Goal: Task Accomplishment & Management: Complete application form

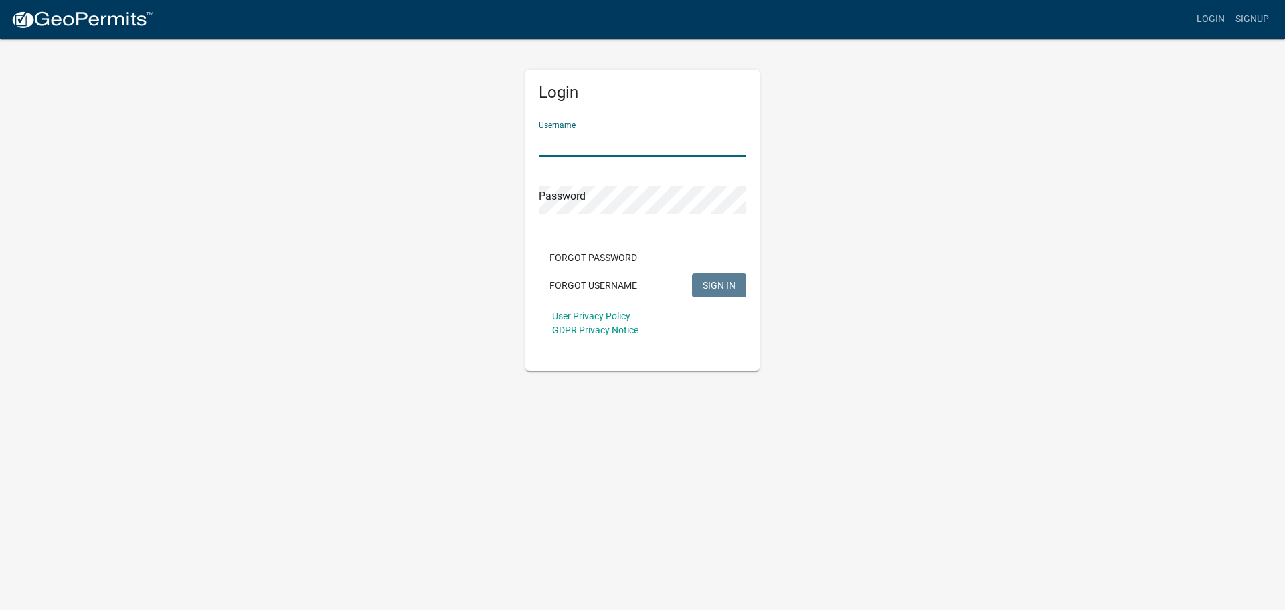
click at [561, 137] on input "Username" at bounding box center [642, 142] width 207 height 27
type input "owens12"
click at [714, 279] on span "SIGN IN" at bounding box center [719, 284] width 33 height 11
click at [721, 277] on button "SIGN IN" at bounding box center [719, 285] width 54 height 24
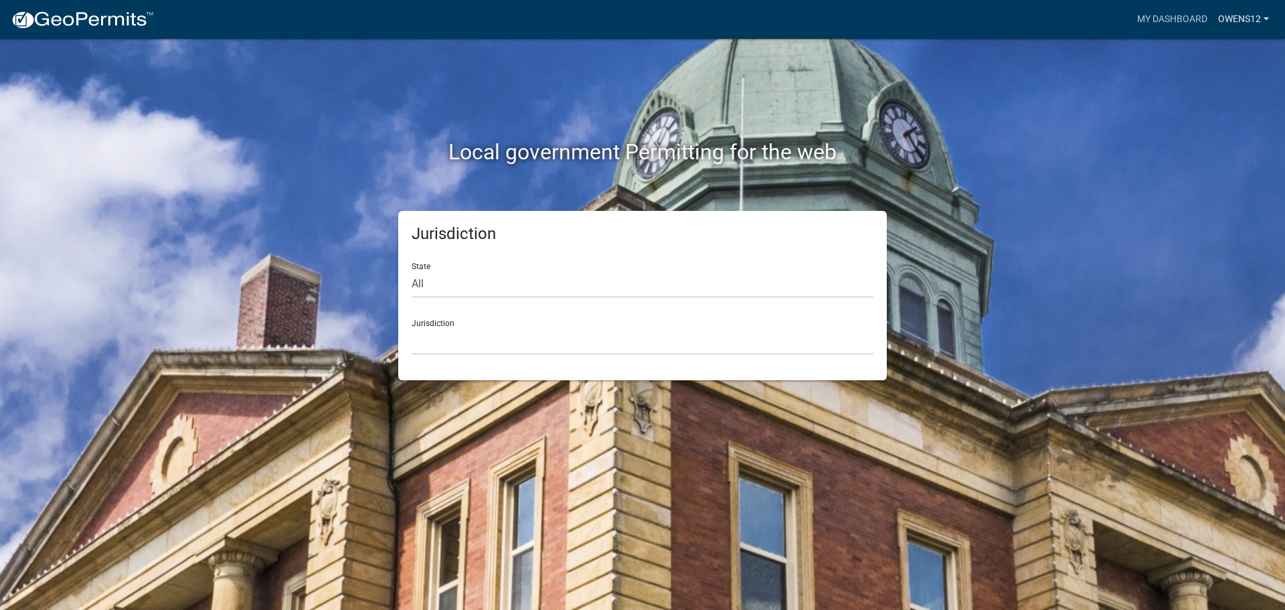
click at [1234, 15] on link "owens12" at bounding box center [1244, 19] width 62 height 25
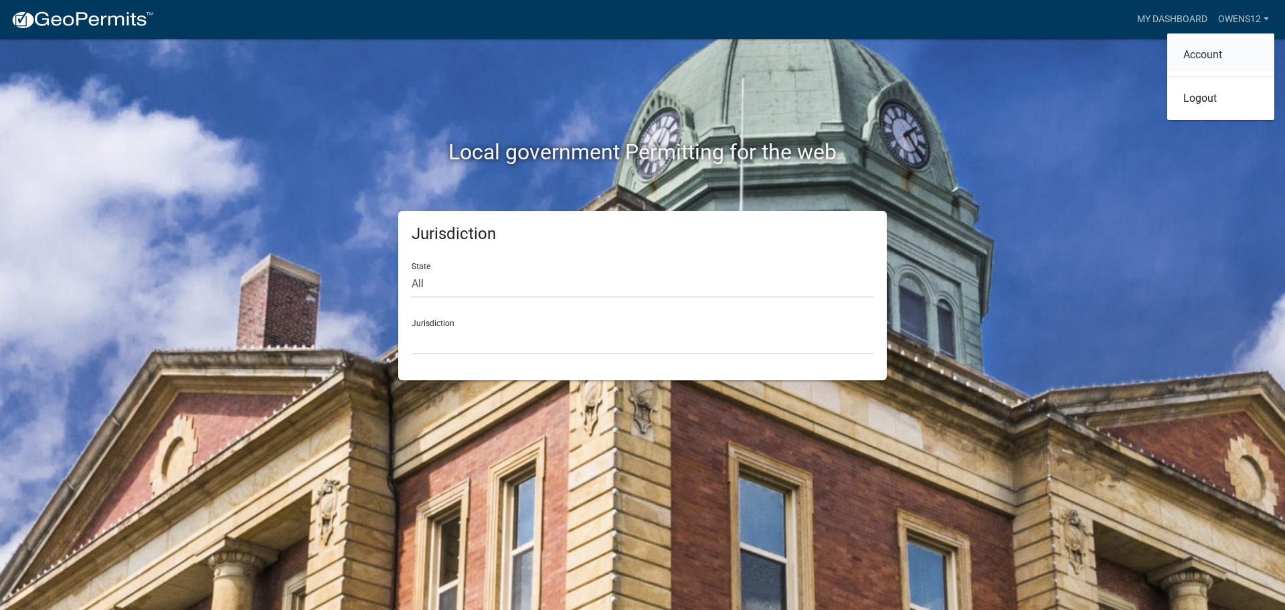
click at [1205, 52] on link "Account" at bounding box center [1220, 55] width 107 height 32
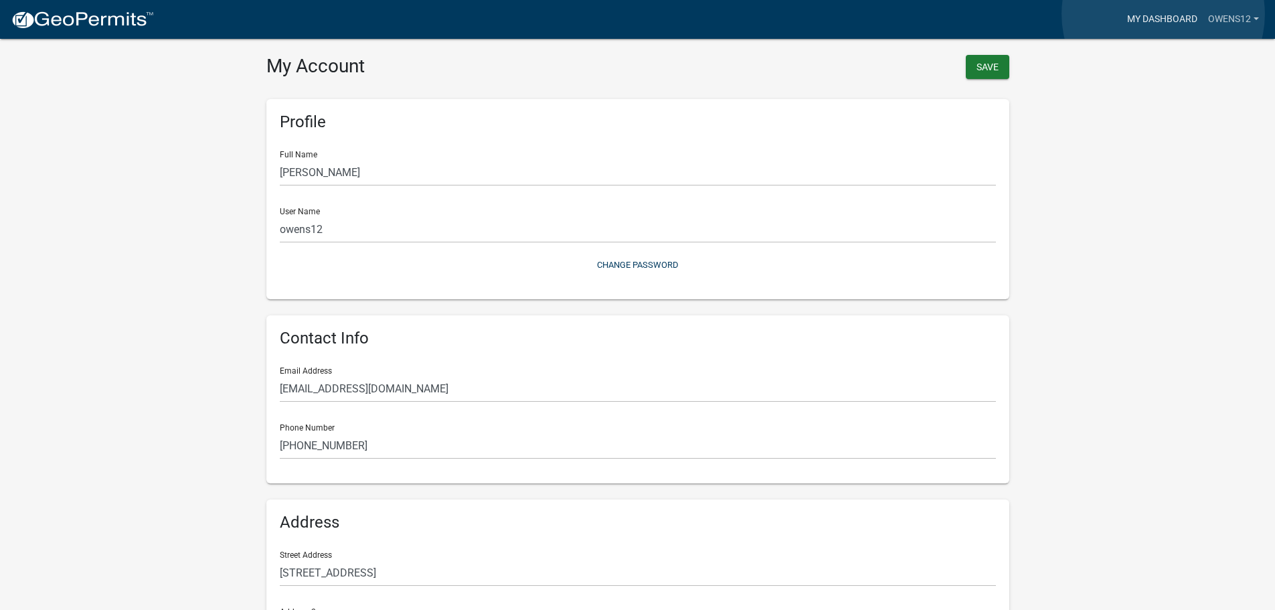
click at [1163, 14] on link "My Dashboard" at bounding box center [1162, 19] width 81 height 25
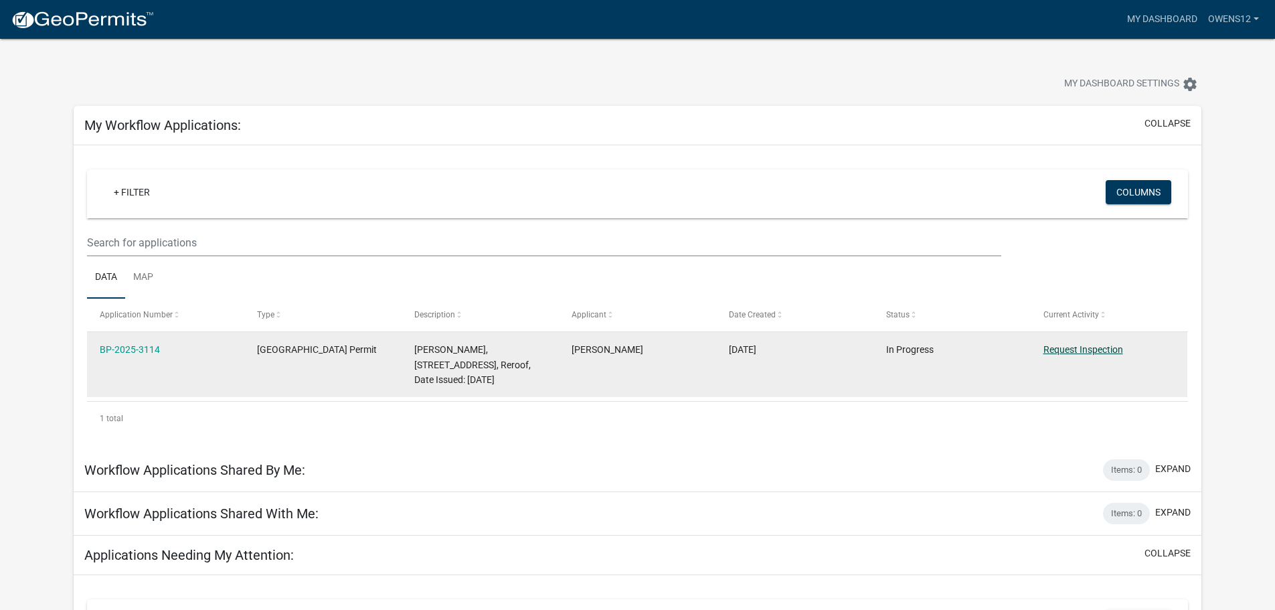
click at [1081, 346] on link "Request Inspection" at bounding box center [1083, 349] width 80 height 11
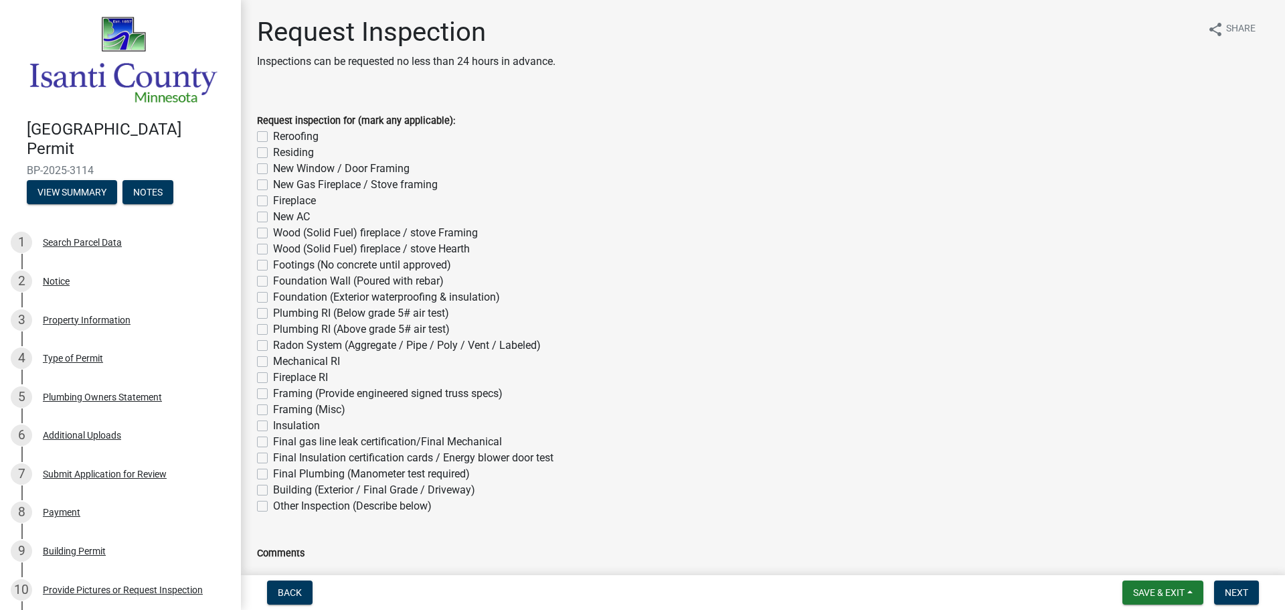
click at [273, 137] on label "Reroofing" at bounding box center [296, 136] width 46 height 16
click at [273, 137] on input "Reroofing" at bounding box center [277, 132] width 9 height 9
checkbox input "true"
checkbox input "false"
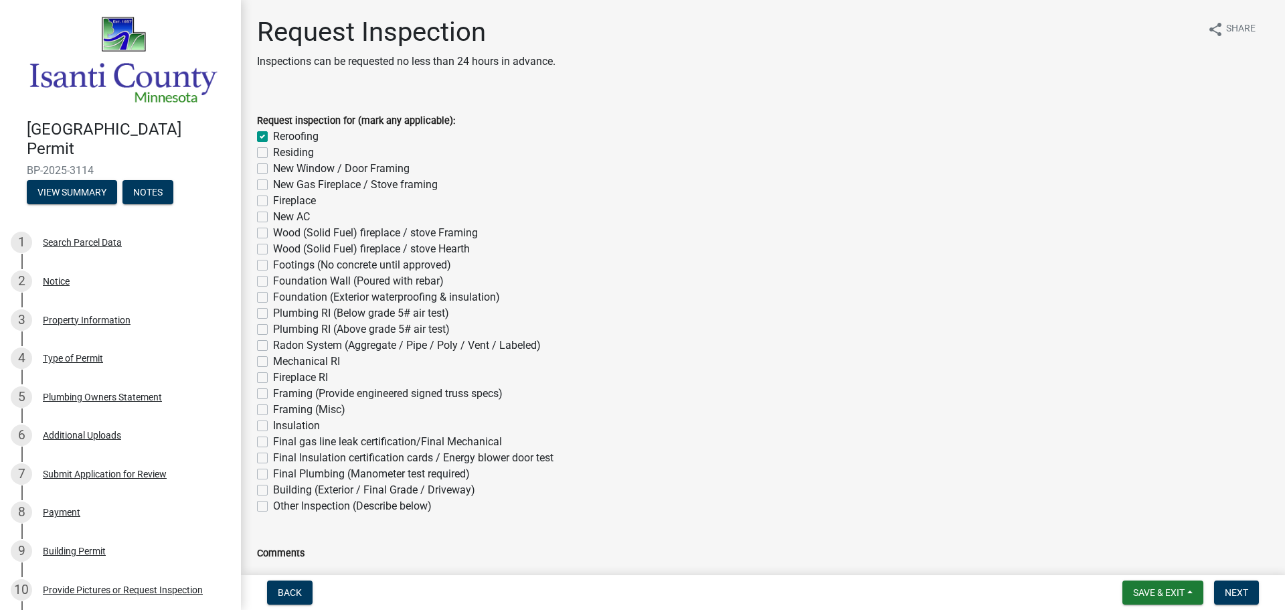
checkbox input "false"
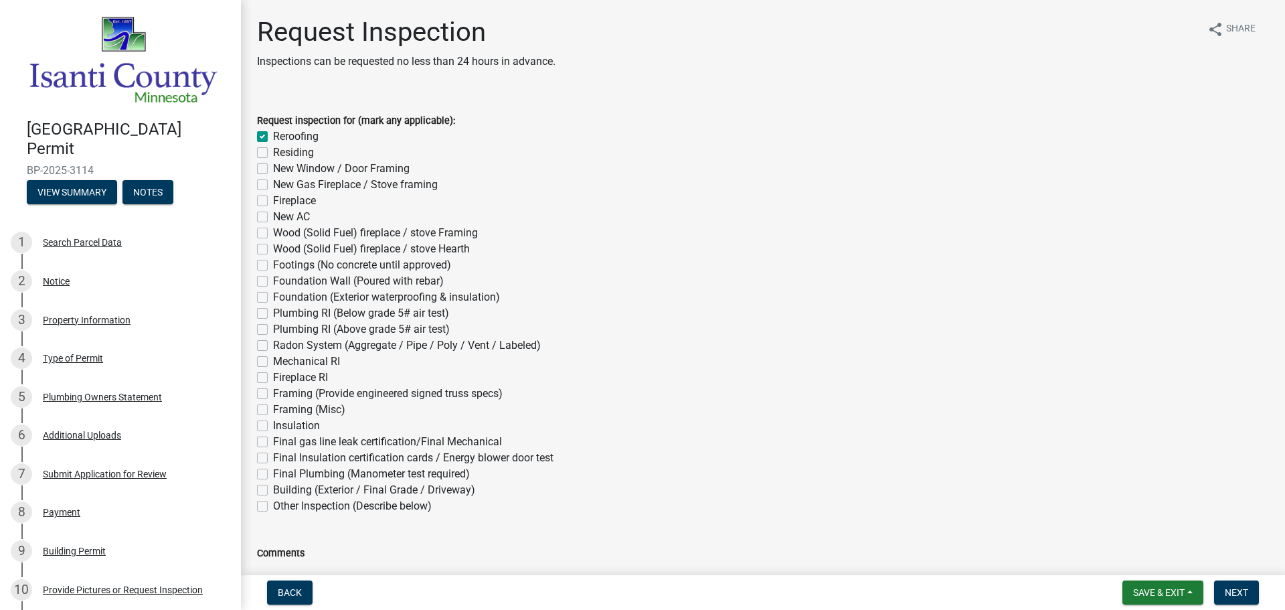
checkbox input "false"
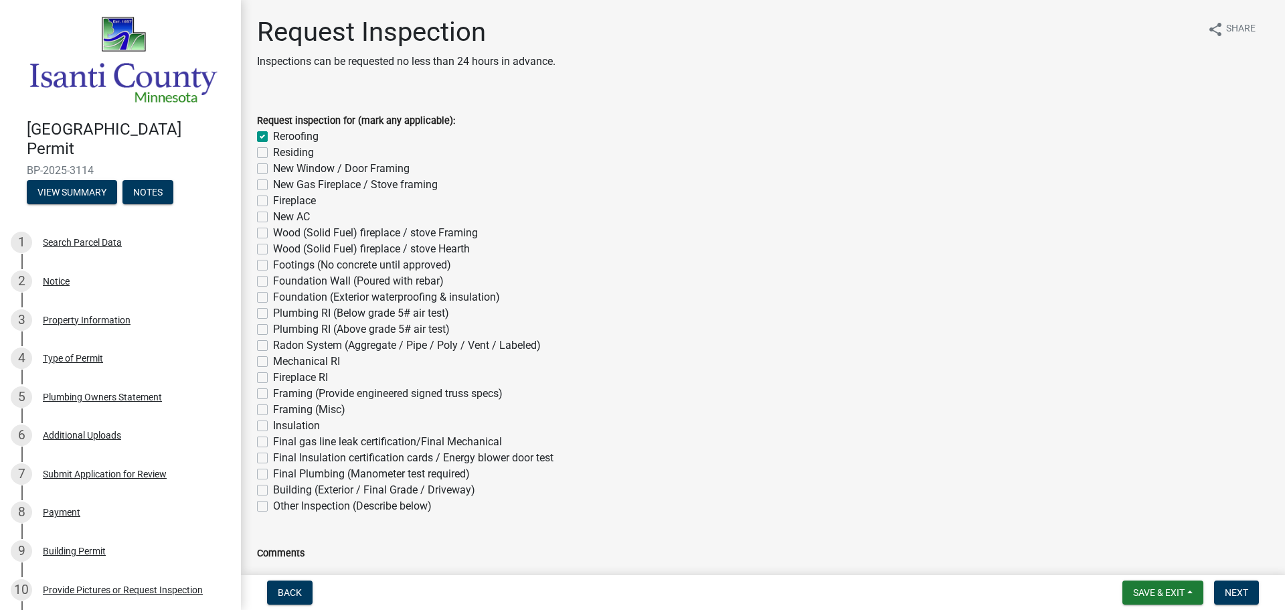
checkbox input "false"
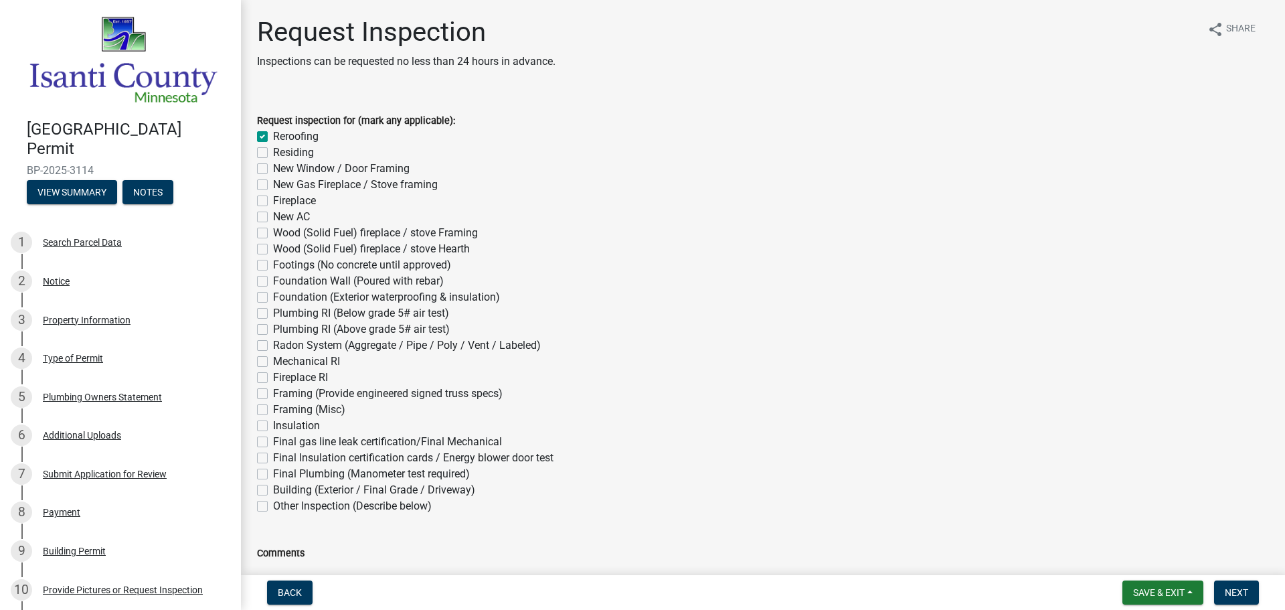
checkbox input "false"
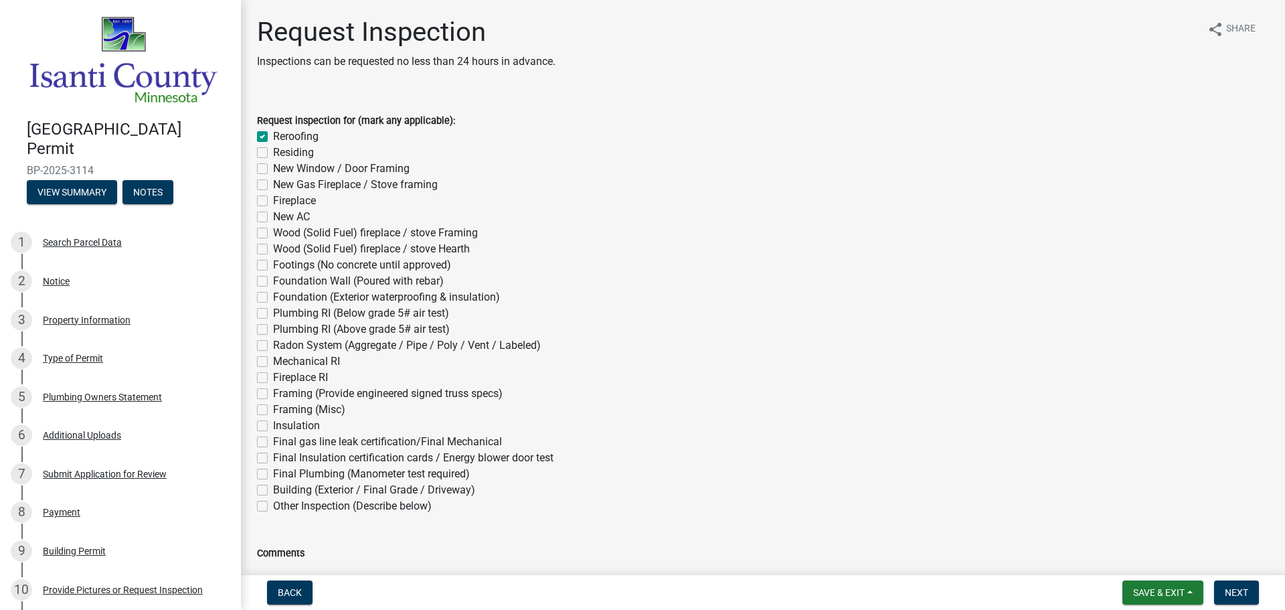
checkbox input "false"
click at [1235, 589] on span "Next" at bounding box center [1236, 592] width 23 height 11
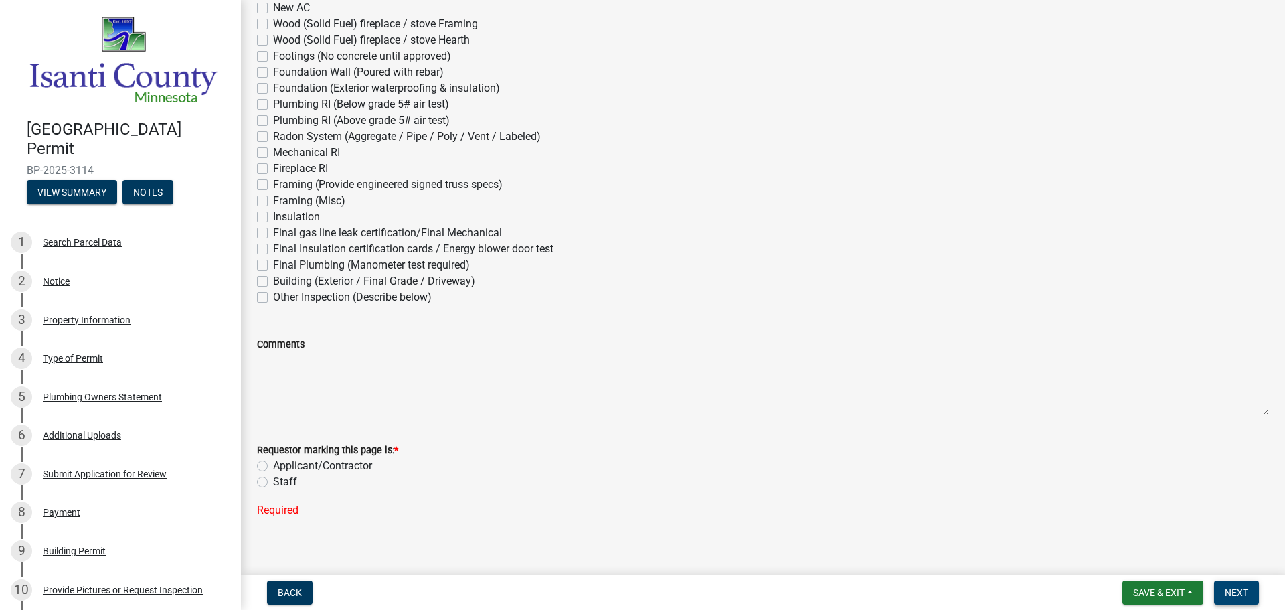
scroll to position [220, 0]
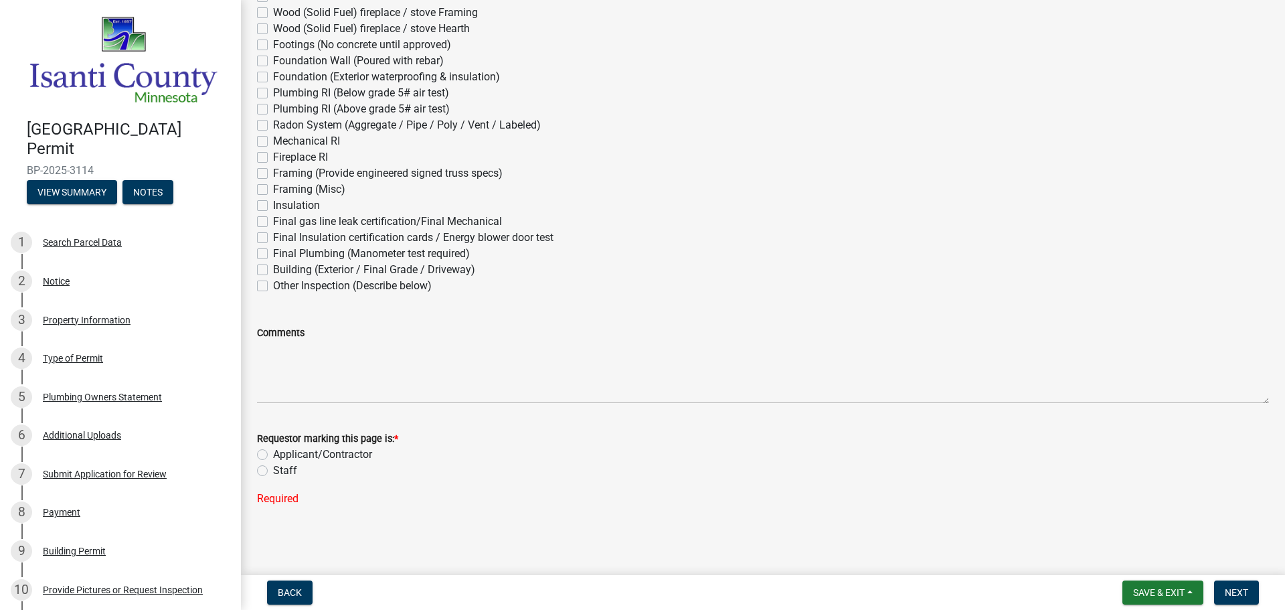
click at [273, 454] on label "Applicant/Contractor" at bounding box center [322, 454] width 99 height 16
click at [273, 454] on input "Applicant/Contractor" at bounding box center [277, 450] width 9 height 9
radio input "true"
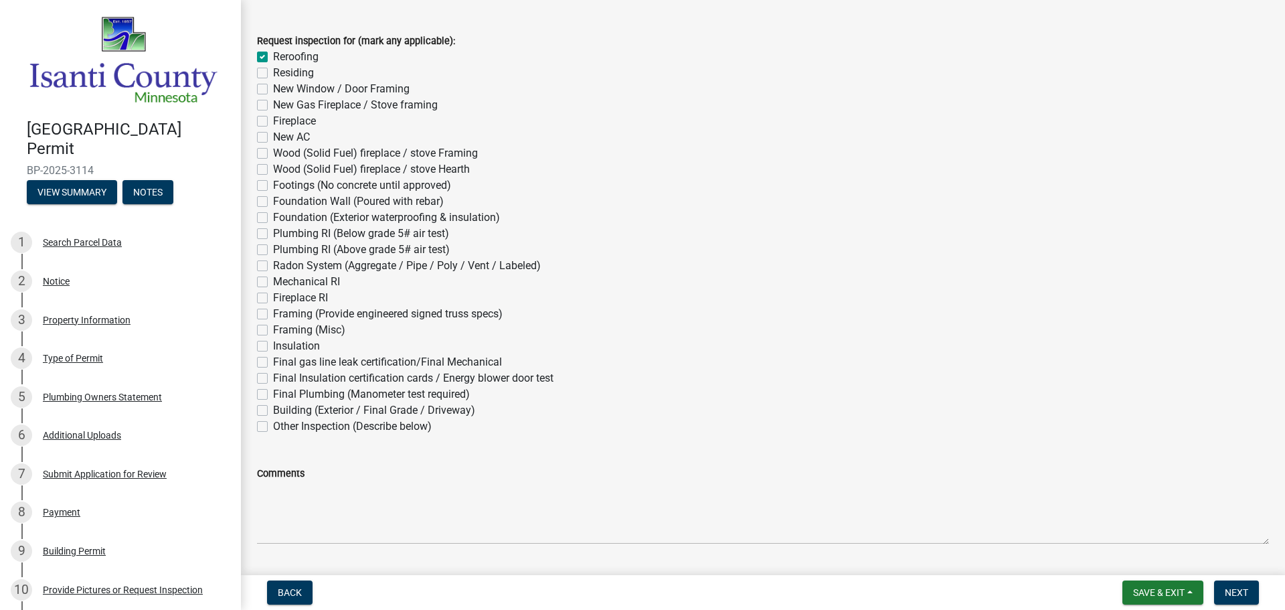
scroll to position [78, 0]
click at [1241, 588] on span "Next" at bounding box center [1236, 592] width 23 height 11
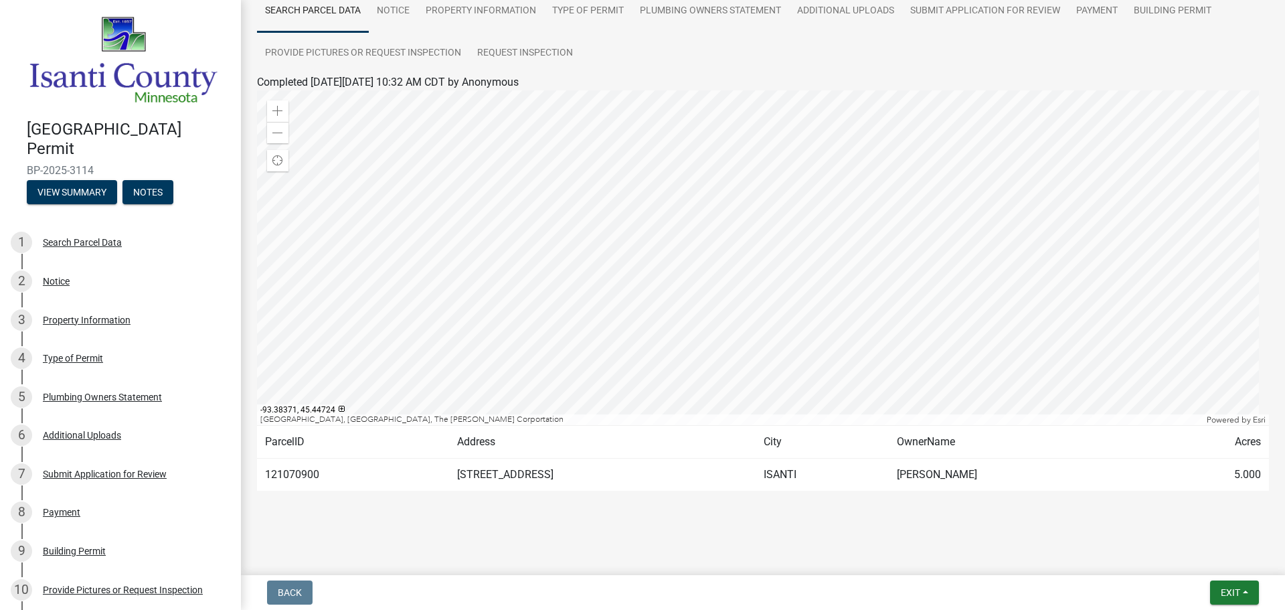
scroll to position [0, 0]
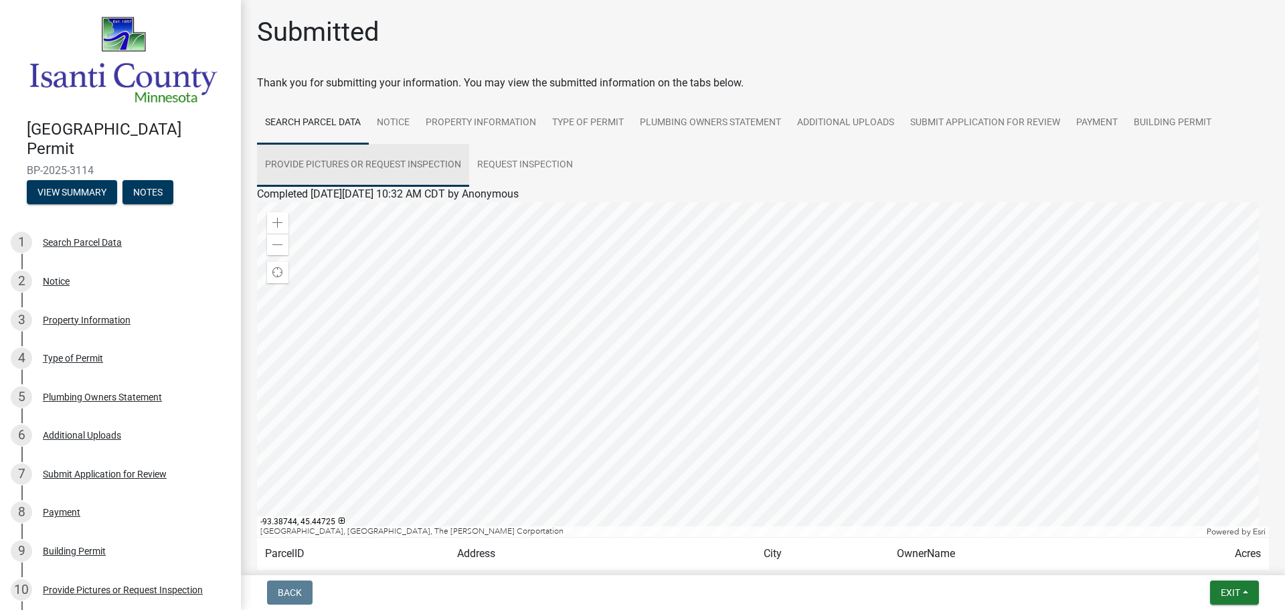
click at [372, 158] on link "Provide Pictures or Request Inspection" at bounding box center [363, 165] width 212 height 43
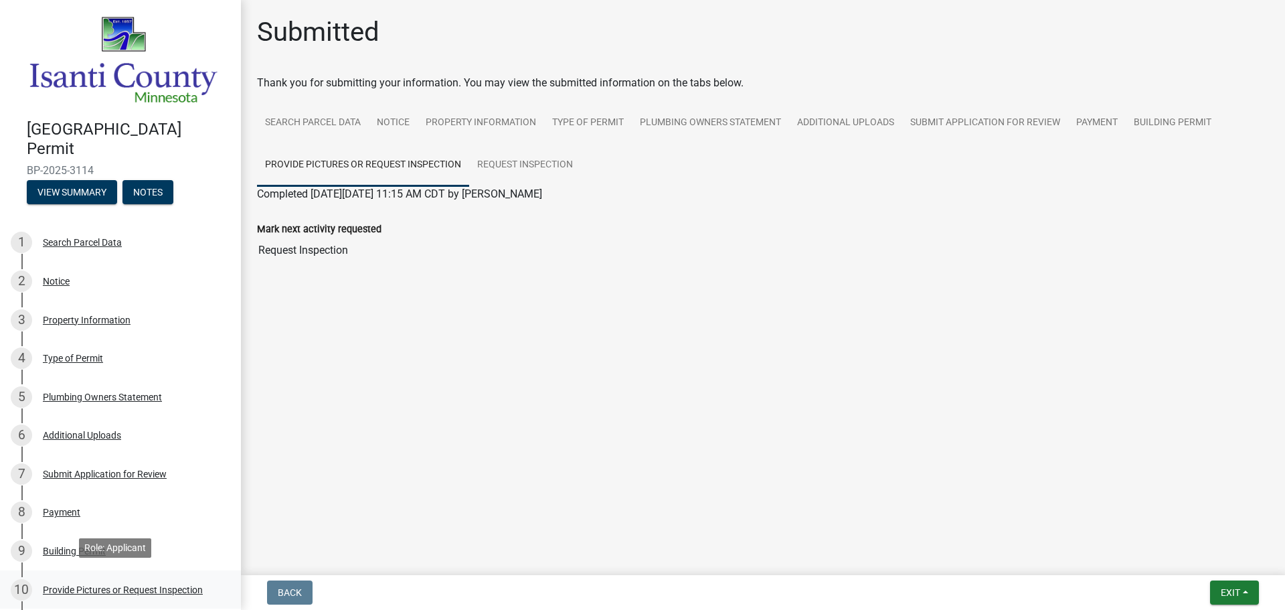
click at [87, 585] on div "Provide Pictures or Request Inspection" at bounding box center [123, 589] width 160 height 9
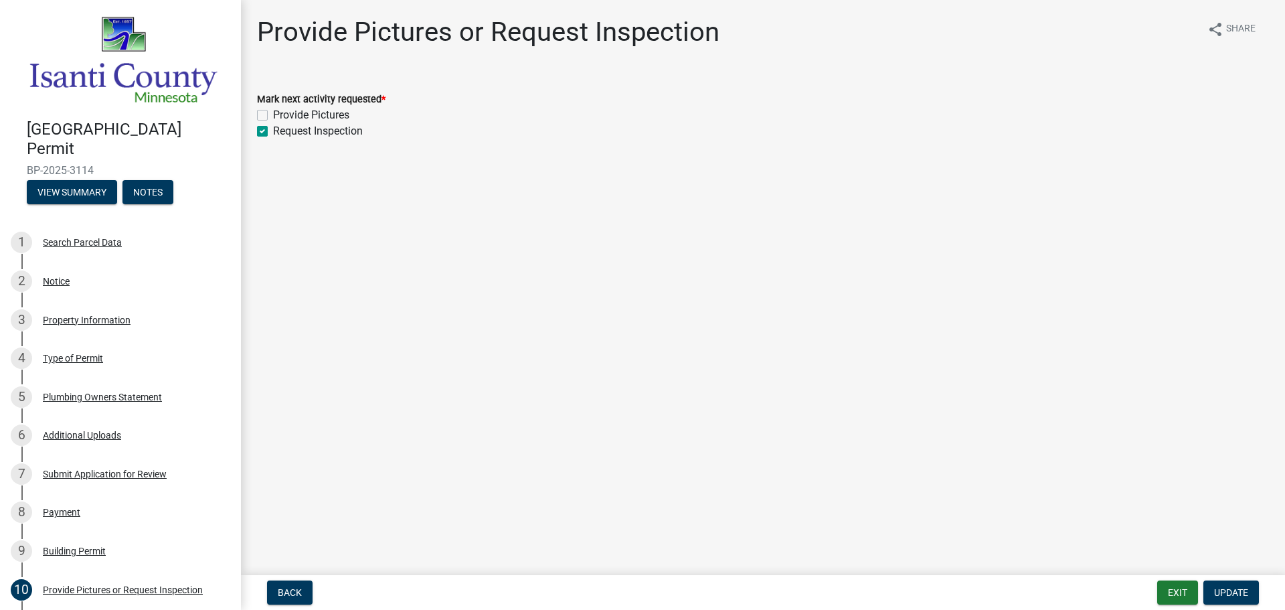
click at [273, 114] on label "Provide Pictures" at bounding box center [311, 115] width 76 height 16
click at [273, 114] on input "Provide Pictures" at bounding box center [277, 111] width 9 height 9
checkbox input "true"
drag, startPoint x: 788, startPoint y: 282, endPoint x: 480, endPoint y: 153, distance: 334.1
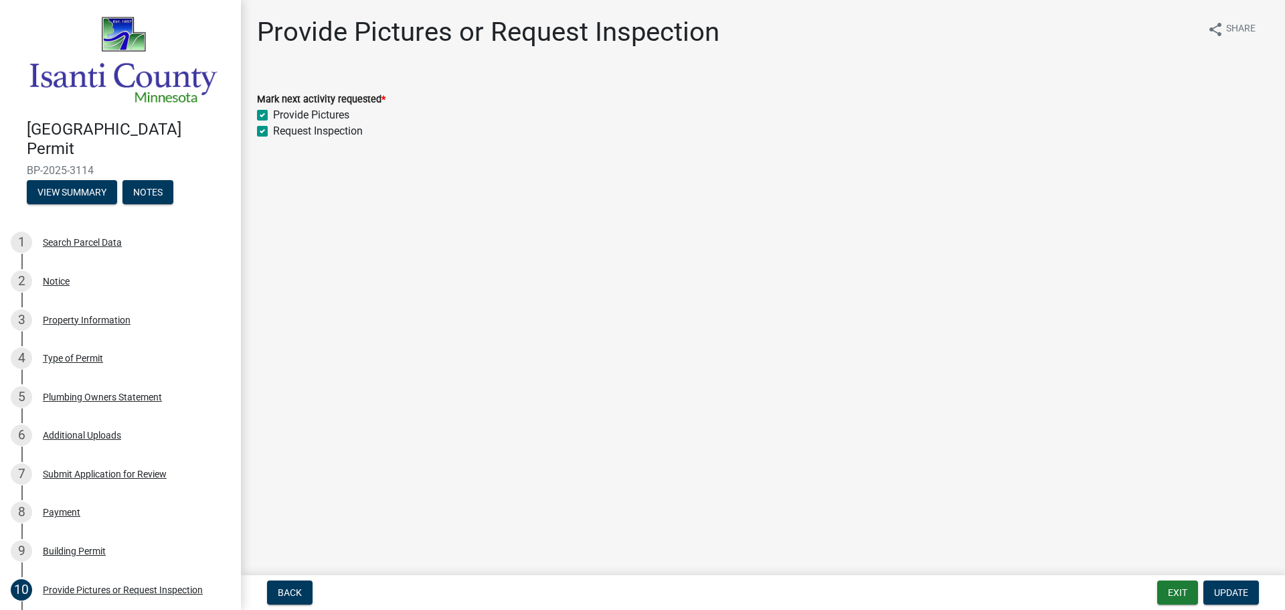
click at [480, 153] on div "Provide Pictures or Request Inspection share Share Mark next activity requested…" at bounding box center [763, 89] width 1032 height 147
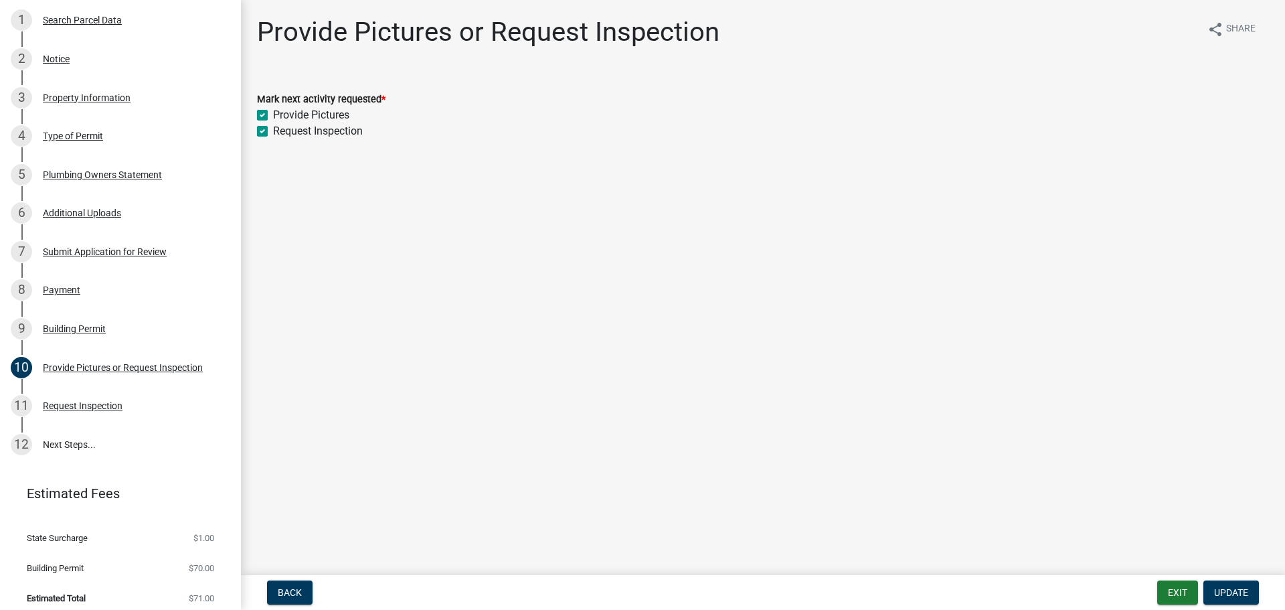
scroll to position [226, 0]
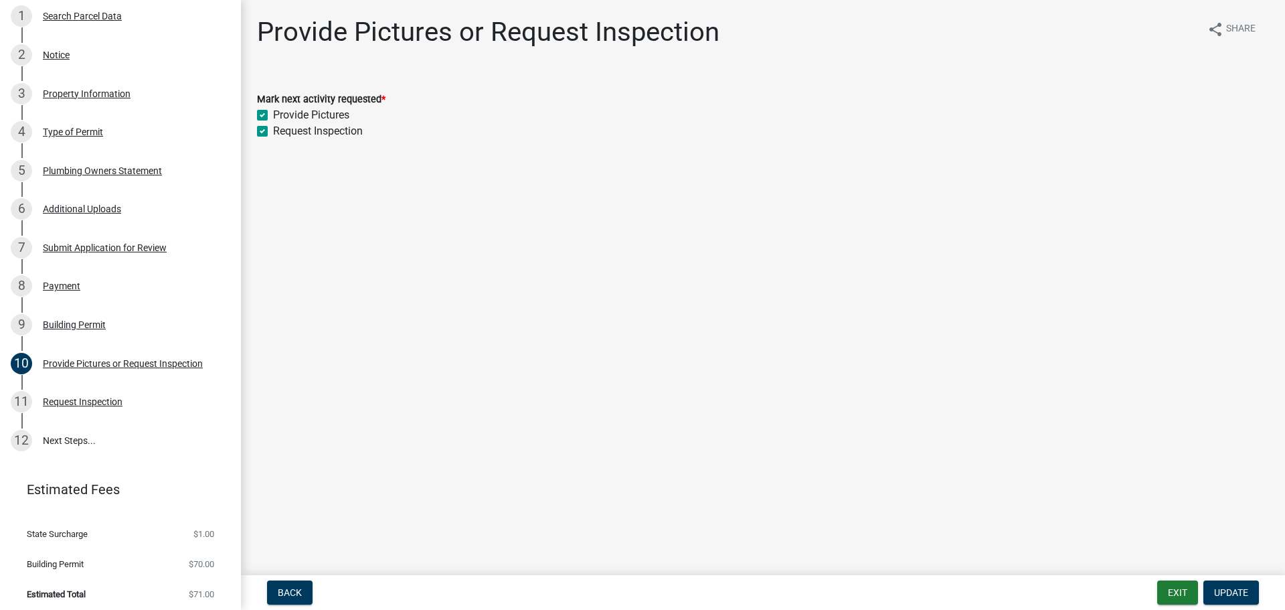
drag, startPoint x: 565, startPoint y: 215, endPoint x: 559, endPoint y: 221, distance: 8.6
click at [1215, 25] on icon "share" at bounding box center [1215, 29] width 16 height 16
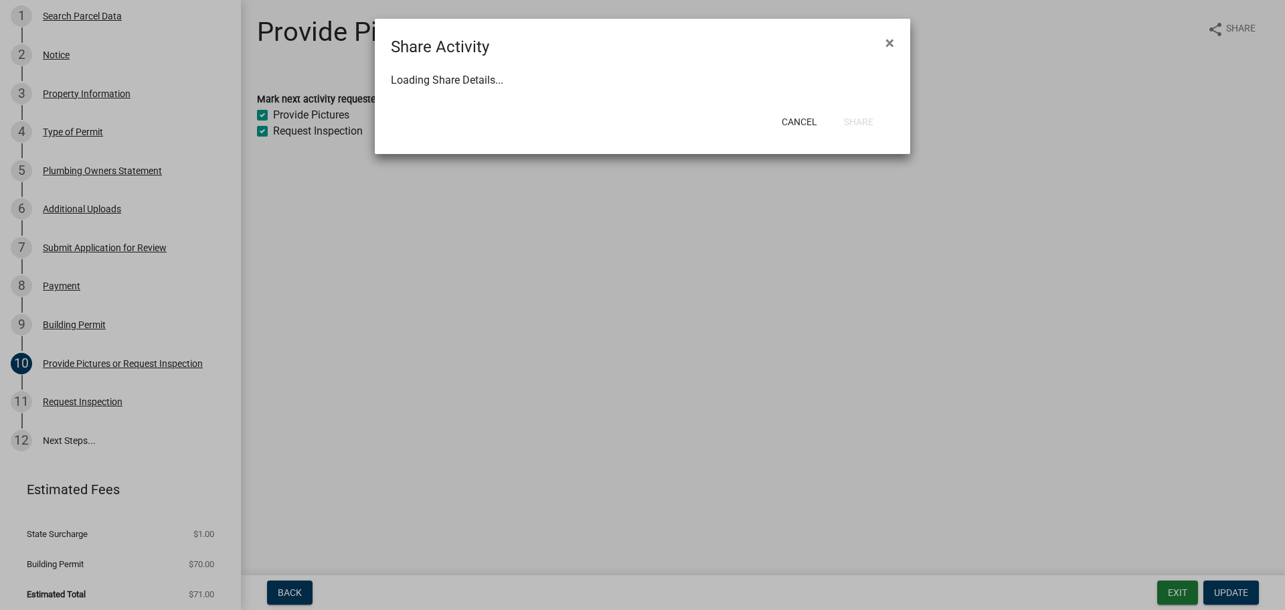
select select "1"
select select "0"
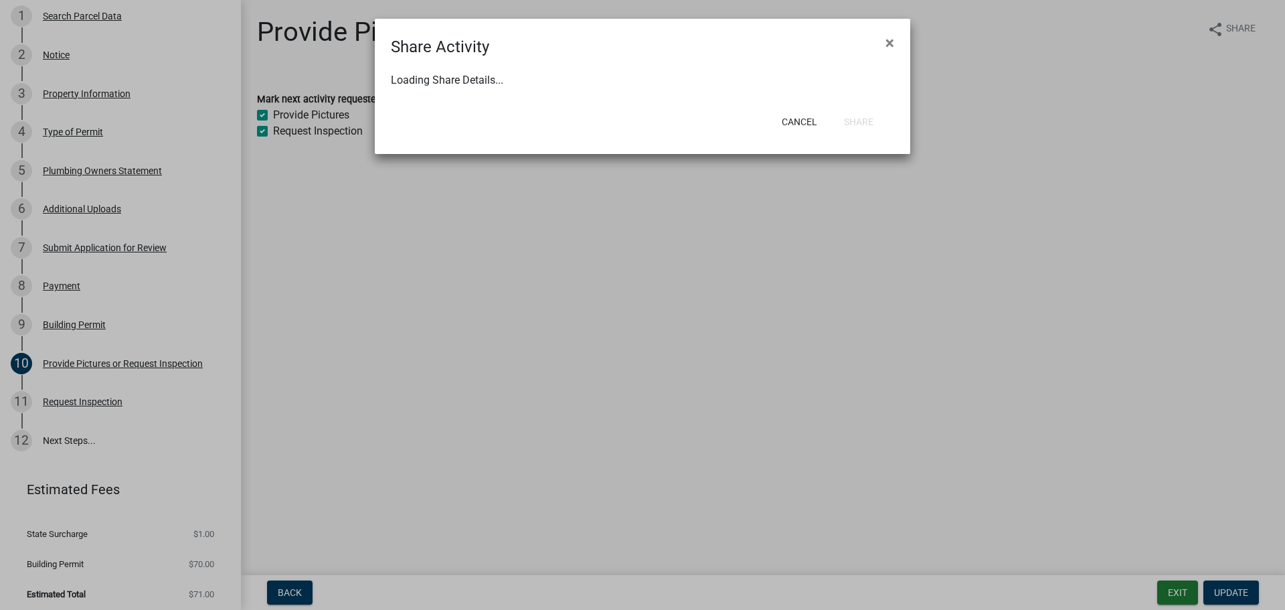
select select "0"
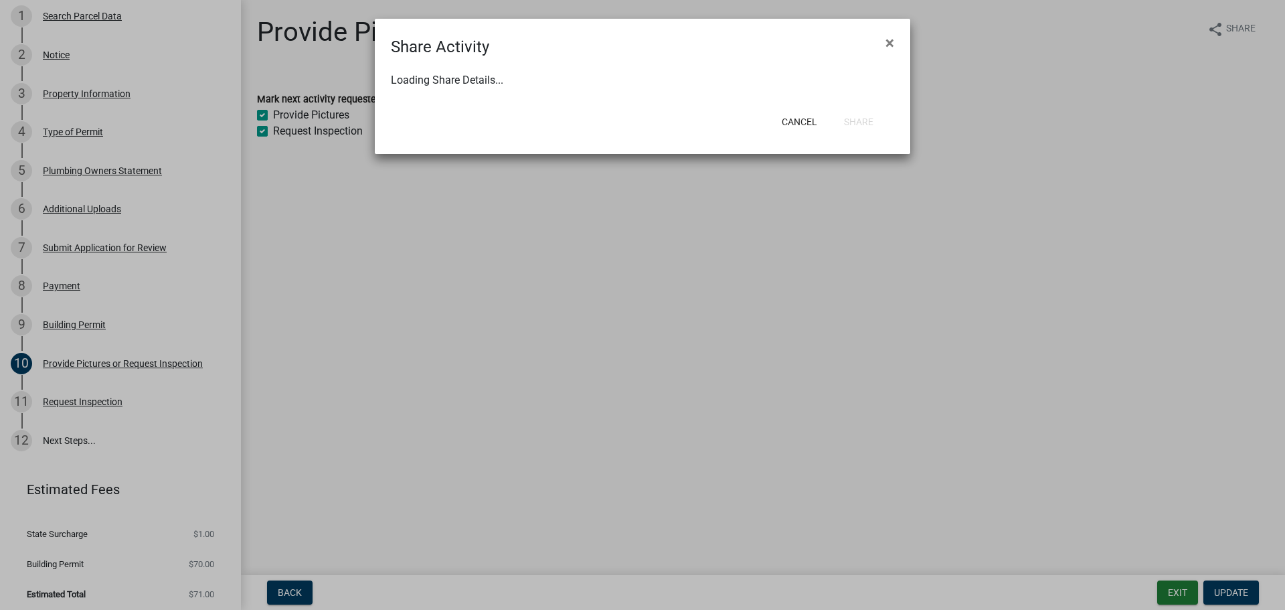
select select "0"
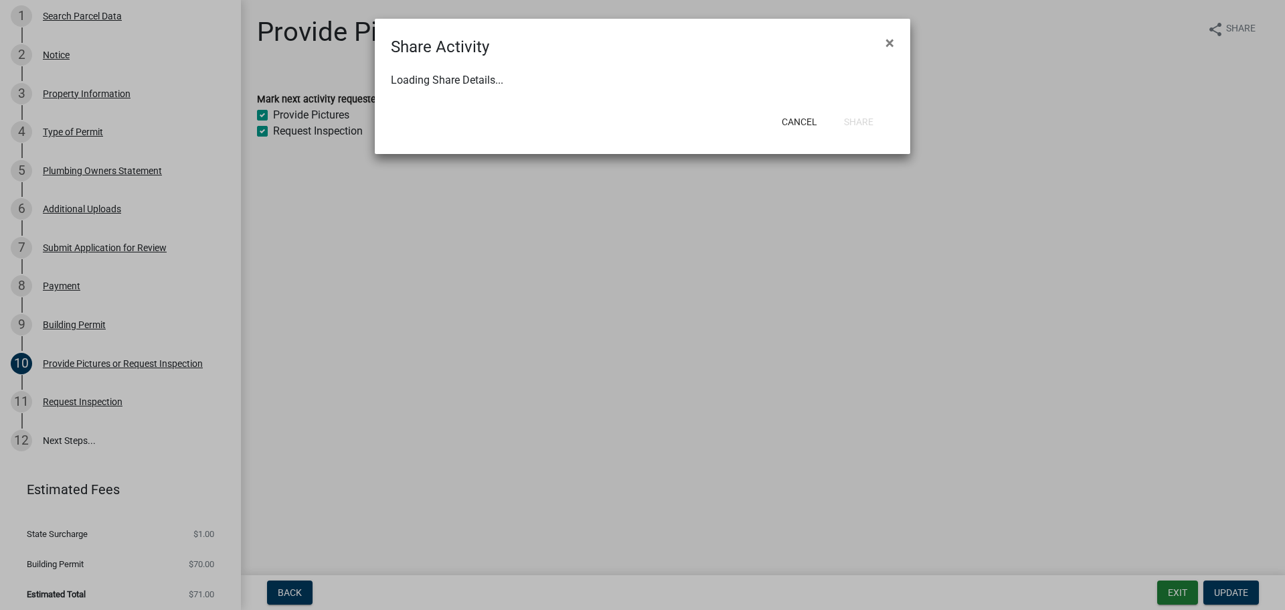
select select "0"
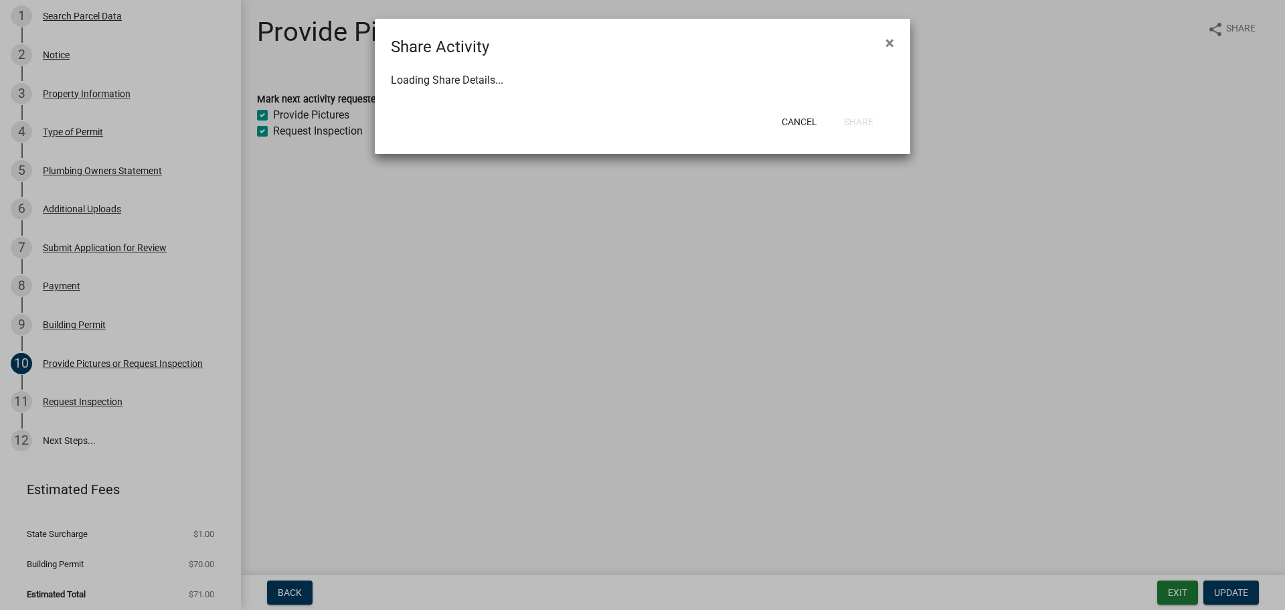
select select "0"
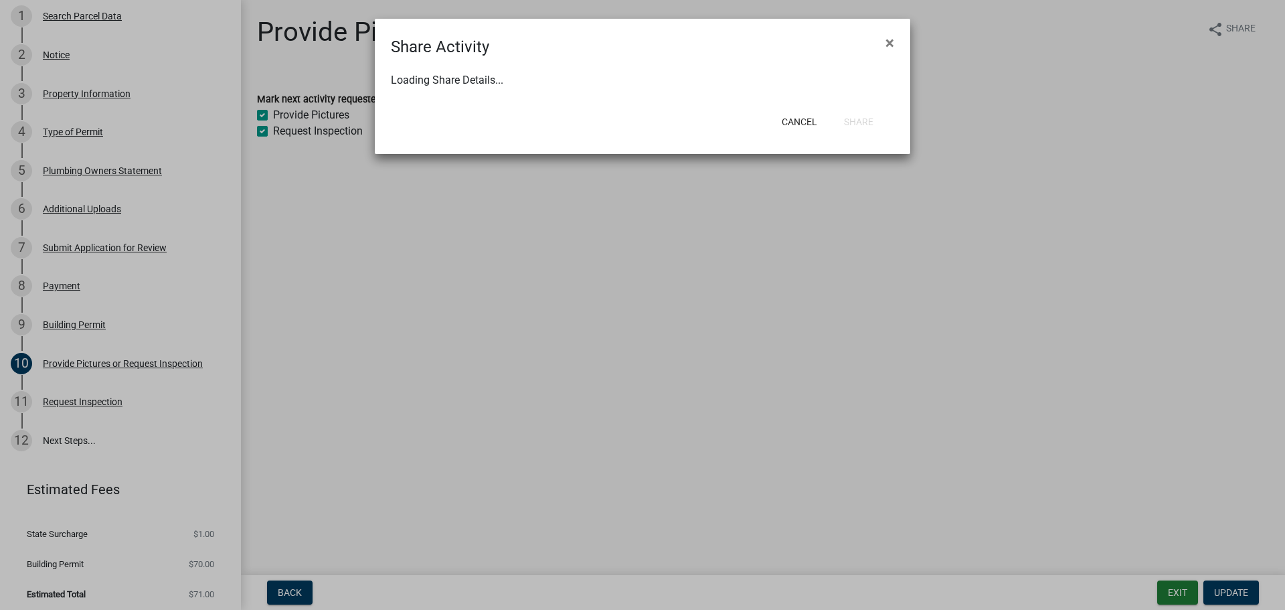
select select "0"
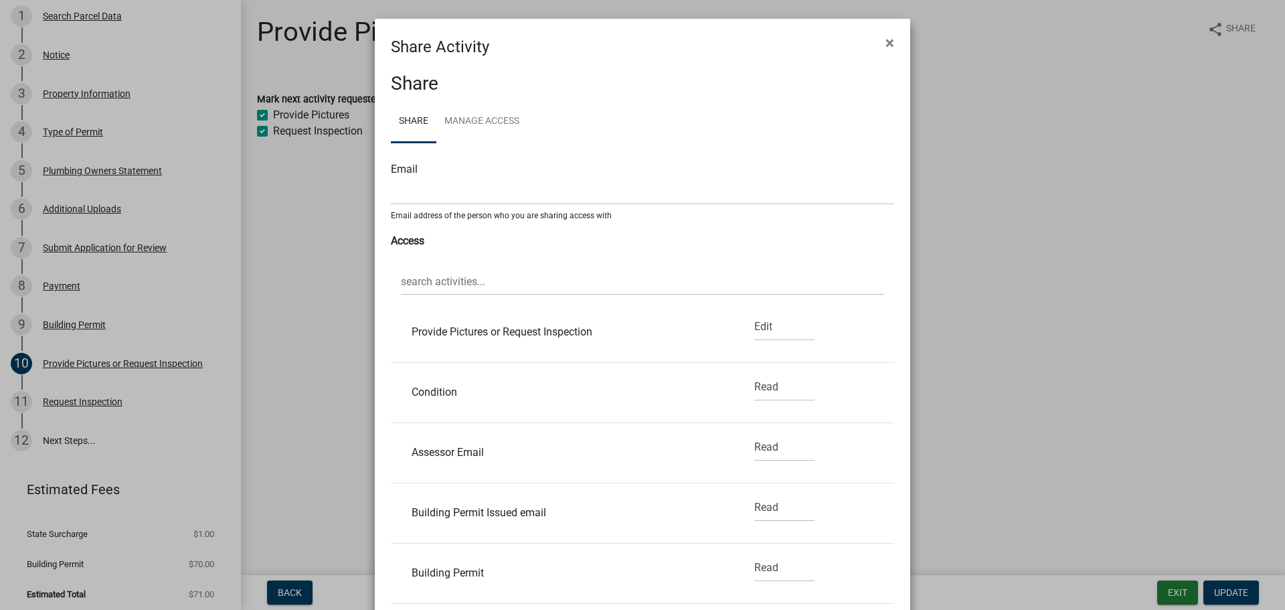
scroll to position [359, 0]
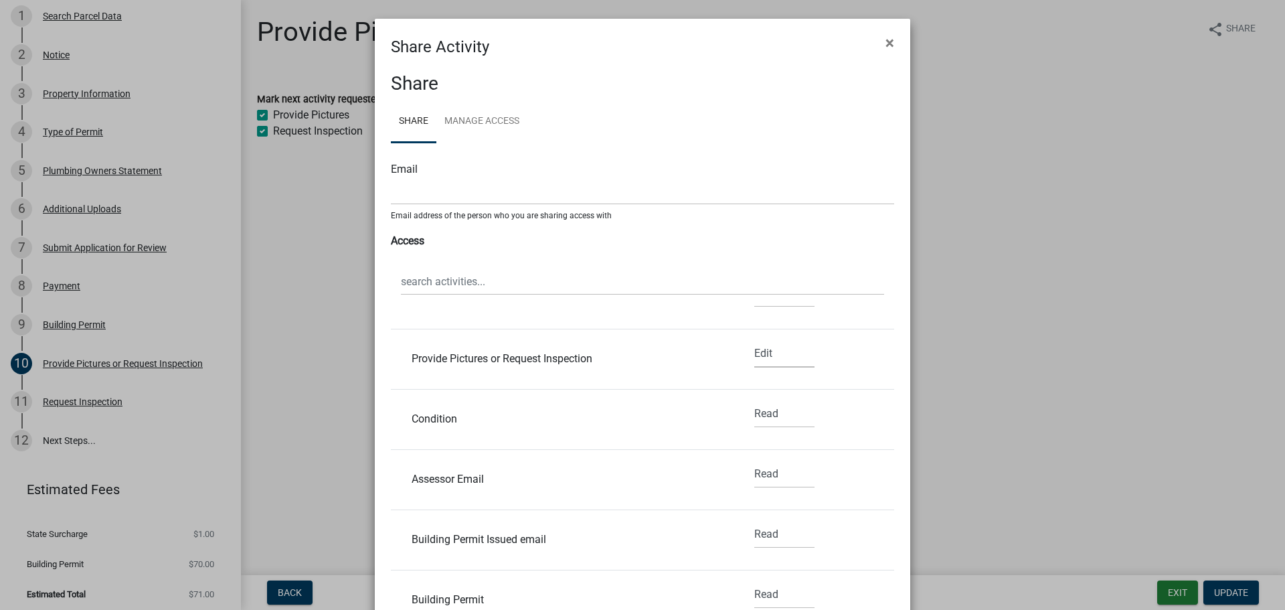
click at [754, 349] on select "None Read Edit" at bounding box center [784, 353] width 60 height 27
click at [758, 351] on select "None Read Edit" at bounding box center [784, 353] width 60 height 27
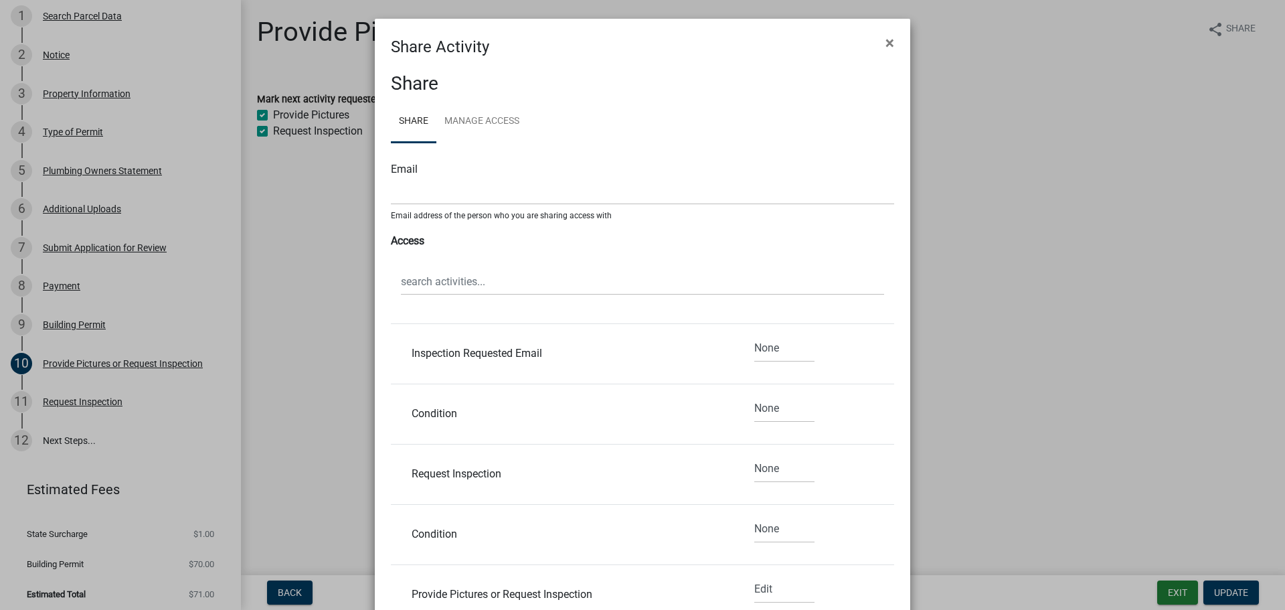
scroll to position [0, 0]
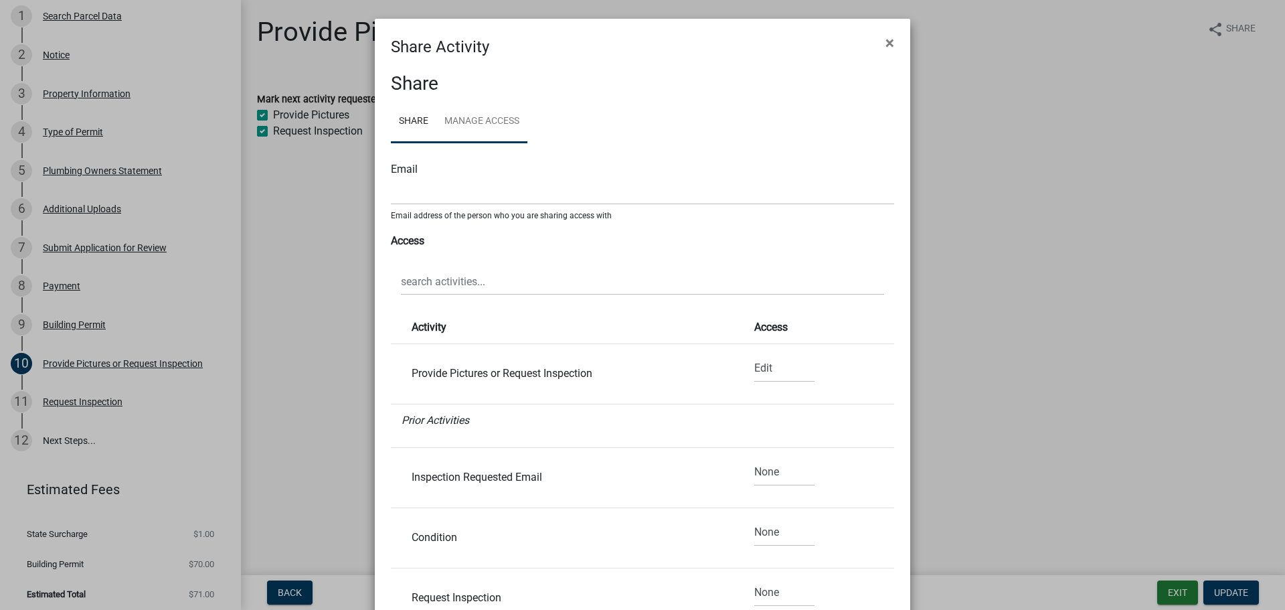
click at [482, 118] on link "Manage Access" at bounding box center [481, 121] width 91 height 43
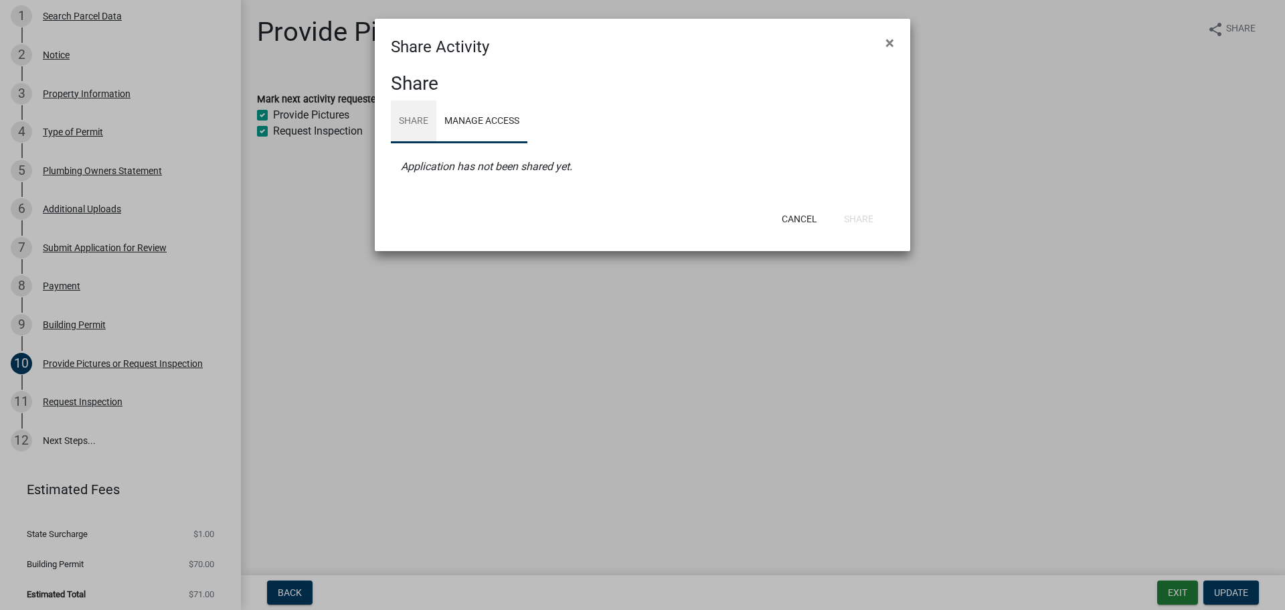
click at [412, 120] on link "Share" at bounding box center [414, 121] width 46 height 43
select select "1"
select select "0"
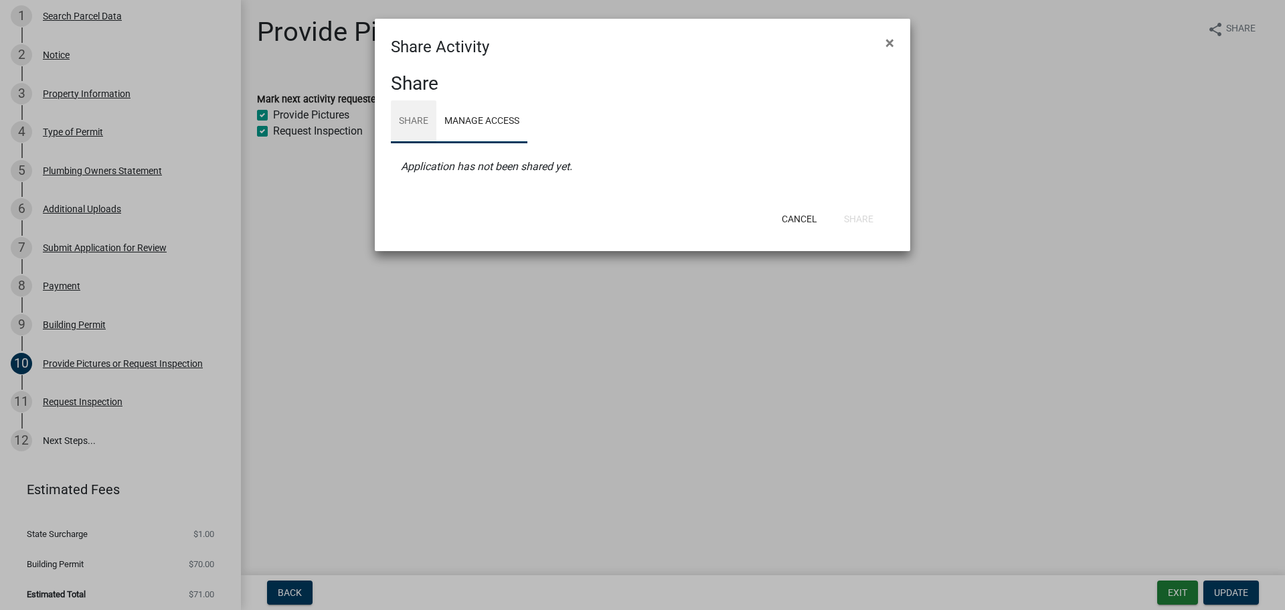
select select "0"
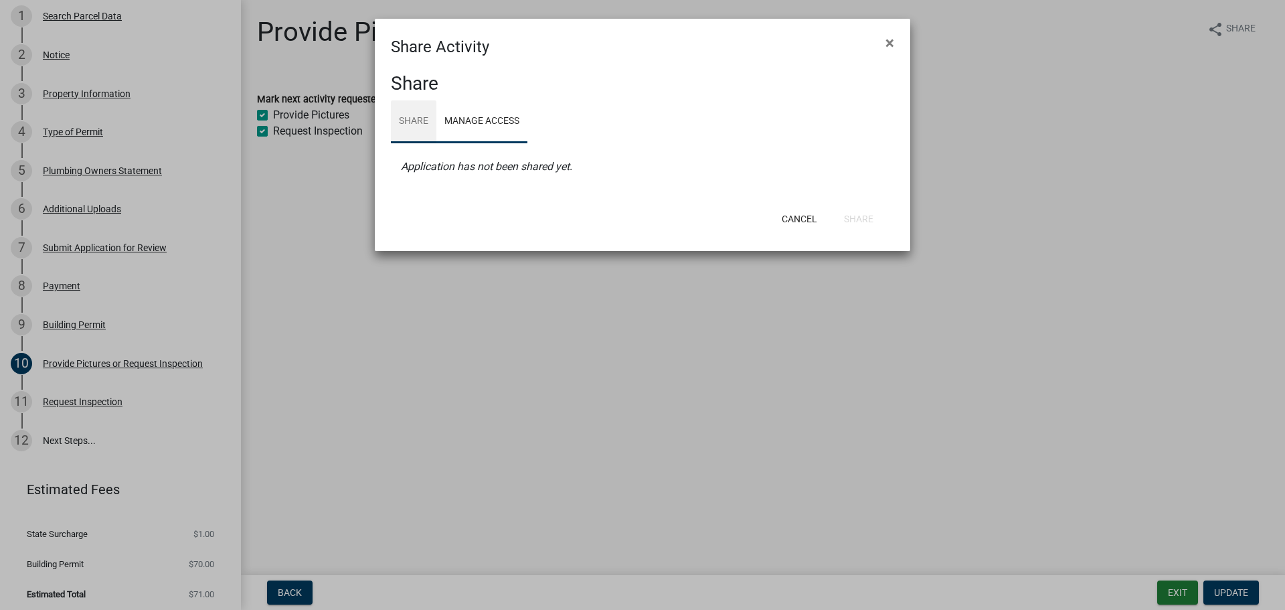
select select "0"
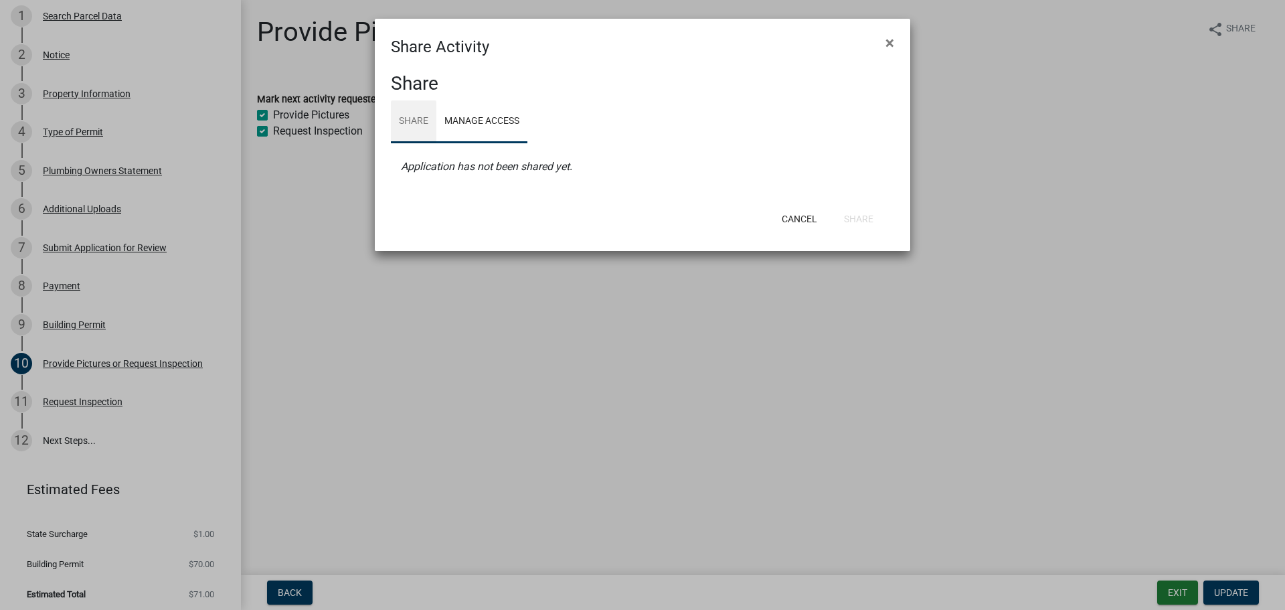
select select "0"
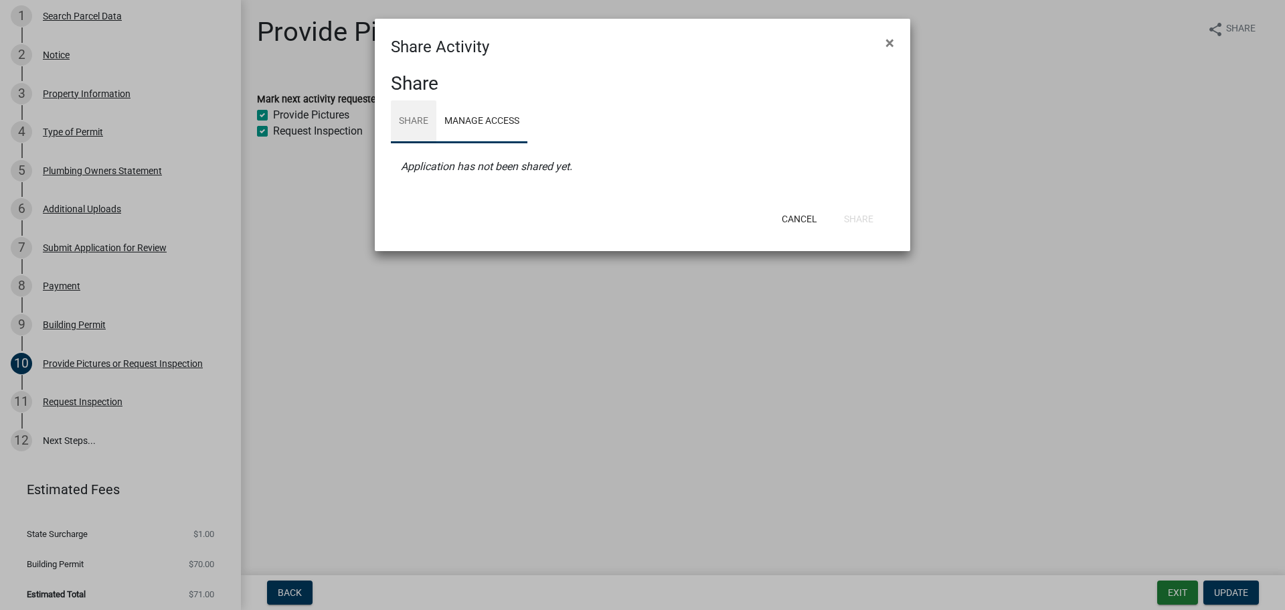
select select "0"
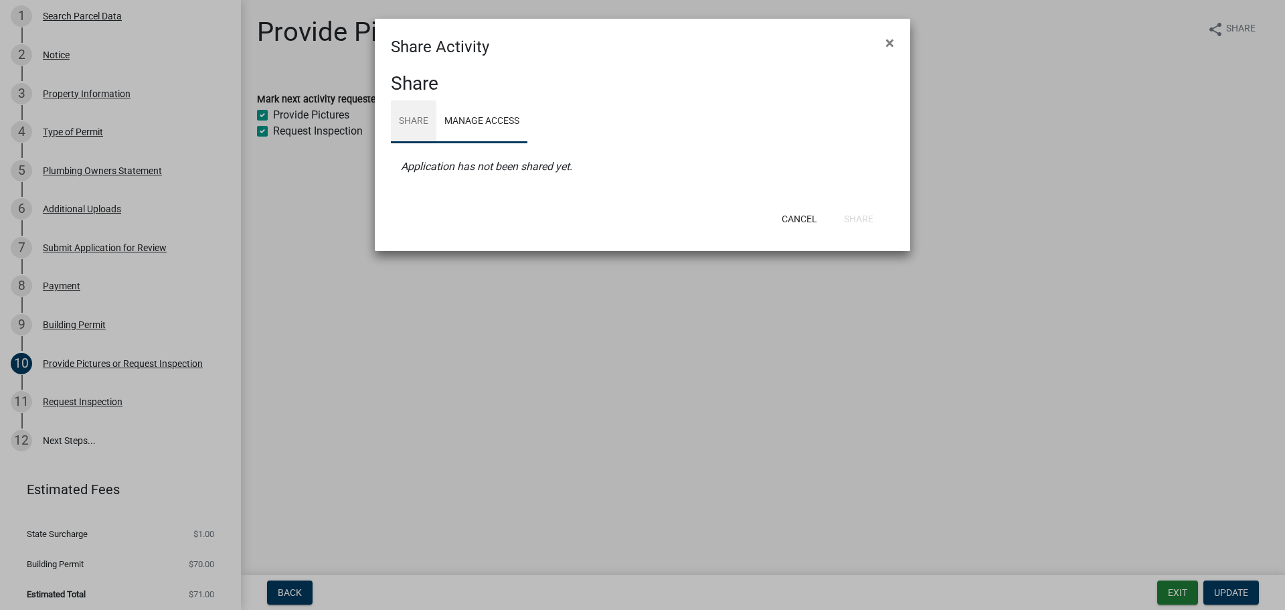
select select "0"
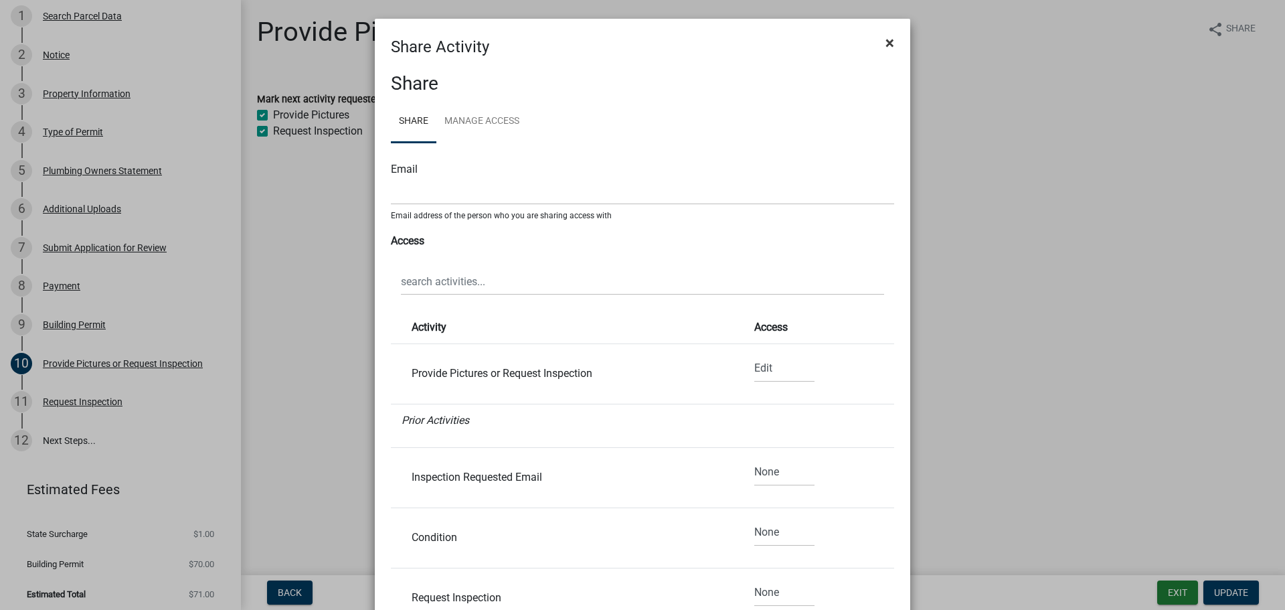
click at [885, 43] on span "×" at bounding box center [889, 42] width 9 height 19
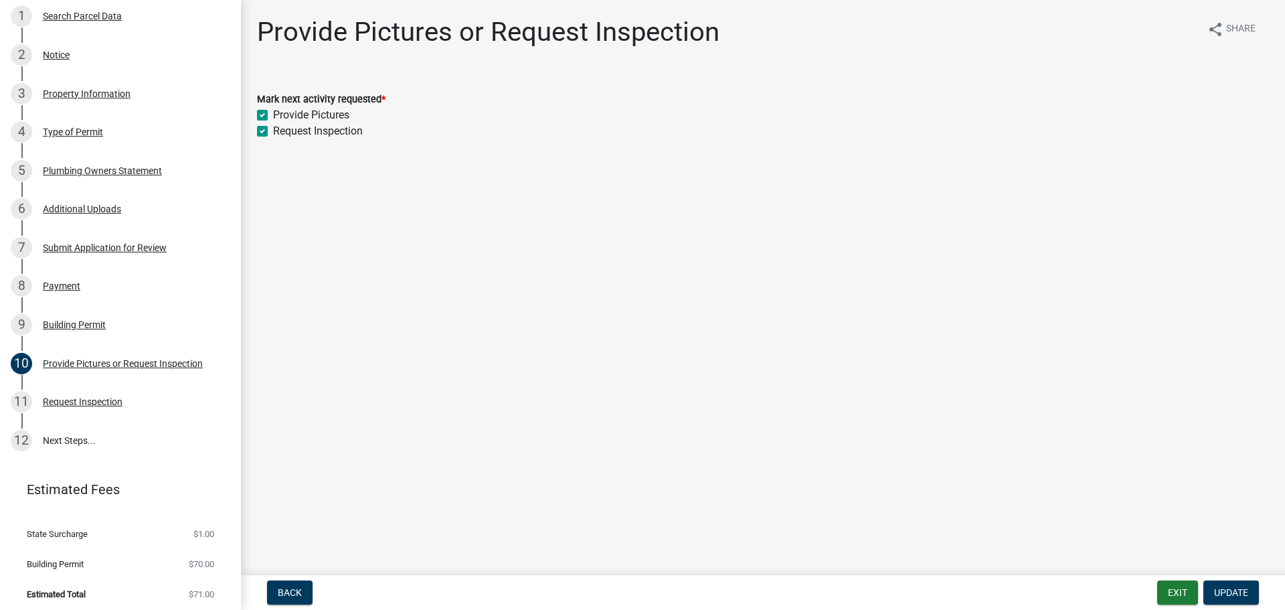
drag, startPoint x: 786, startPoint y: 131, endPoint x: 508, endPoint y: 91, distance: 281.3
click at [786, 130] on div "Request Inspection" at bounding box center [763, 131] width 1012 height 16
click at [1223, 25] on button "share Share" at bounding box center [1231, 29] width 70 height 26
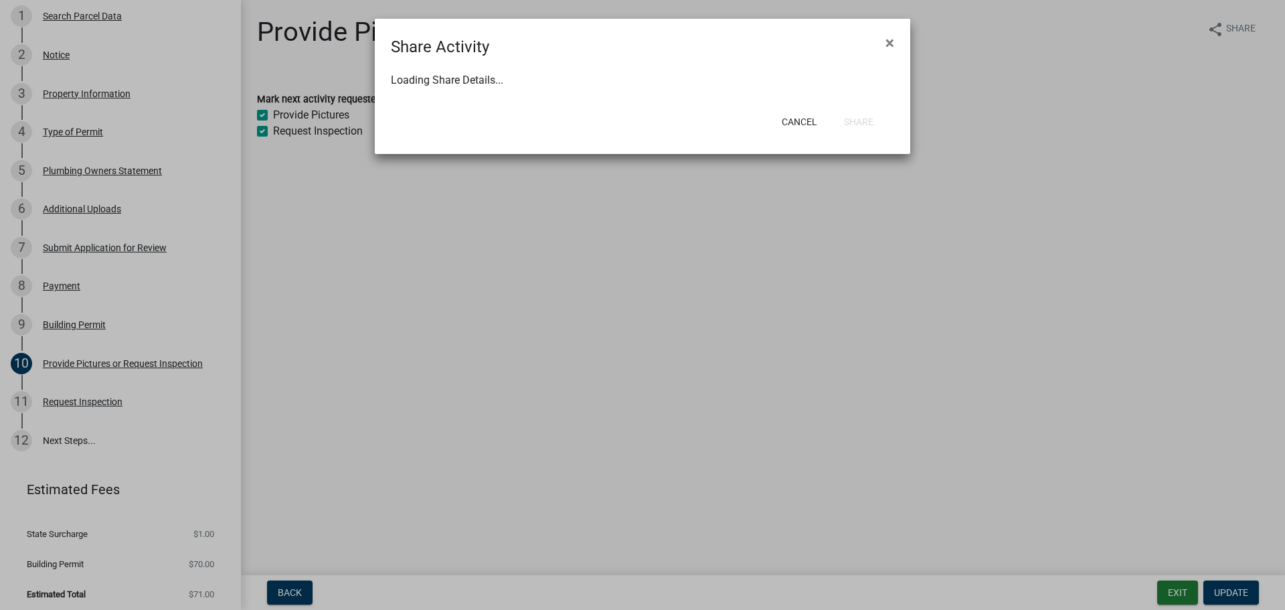
select select "1"
select select "0"
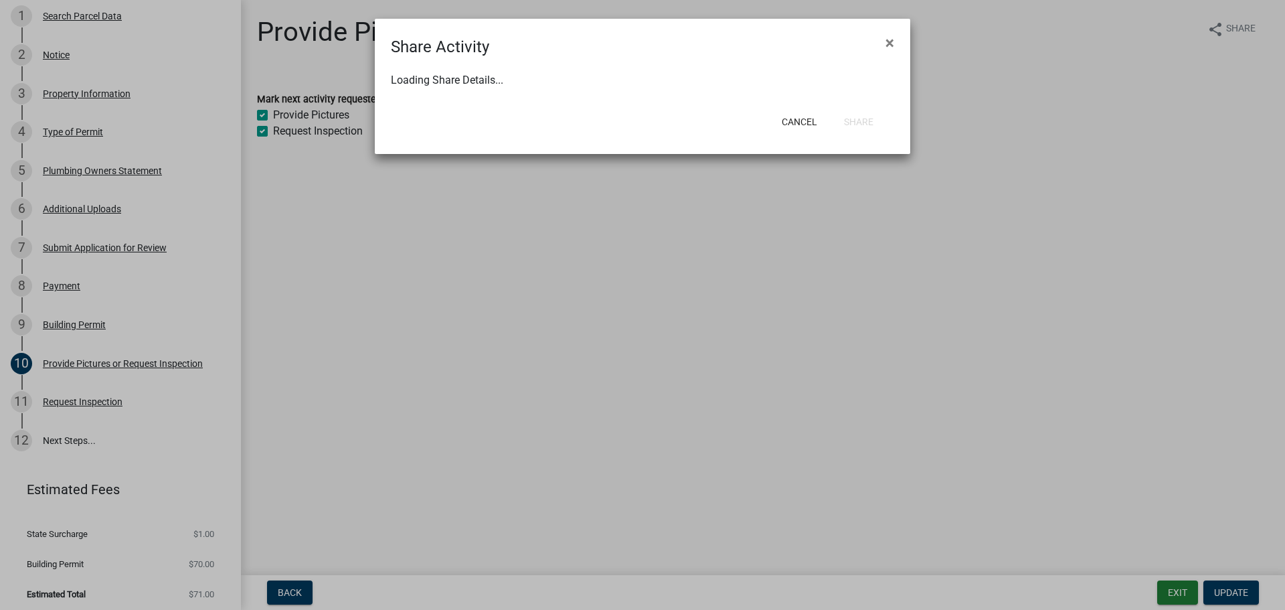
select select "0"
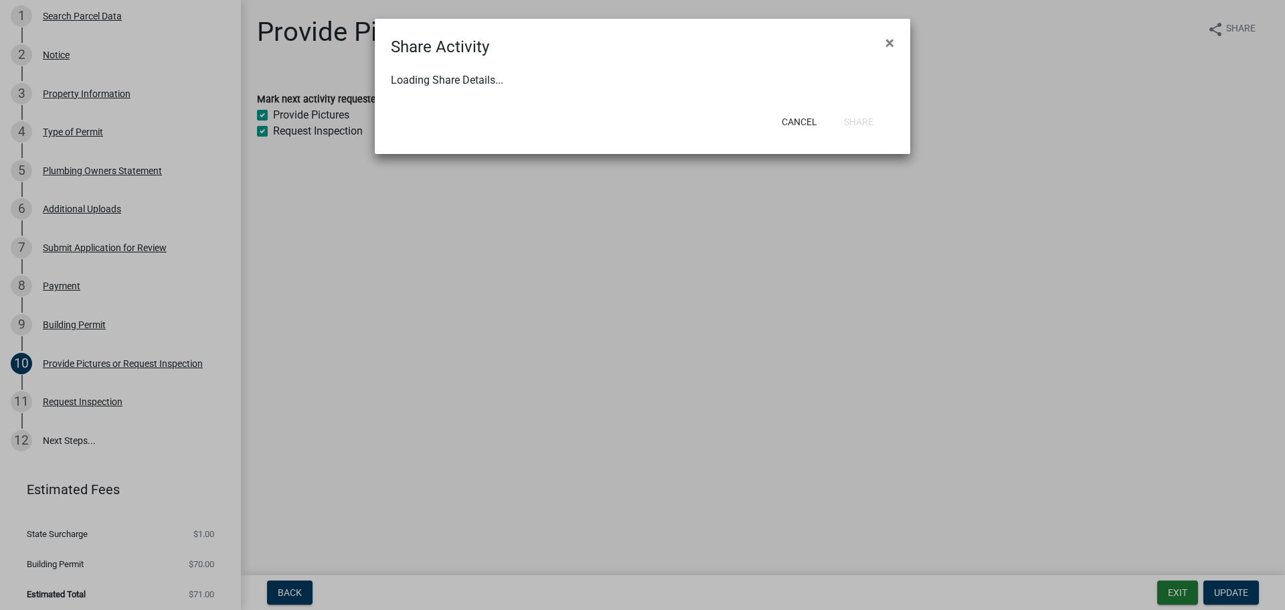
select select "0"
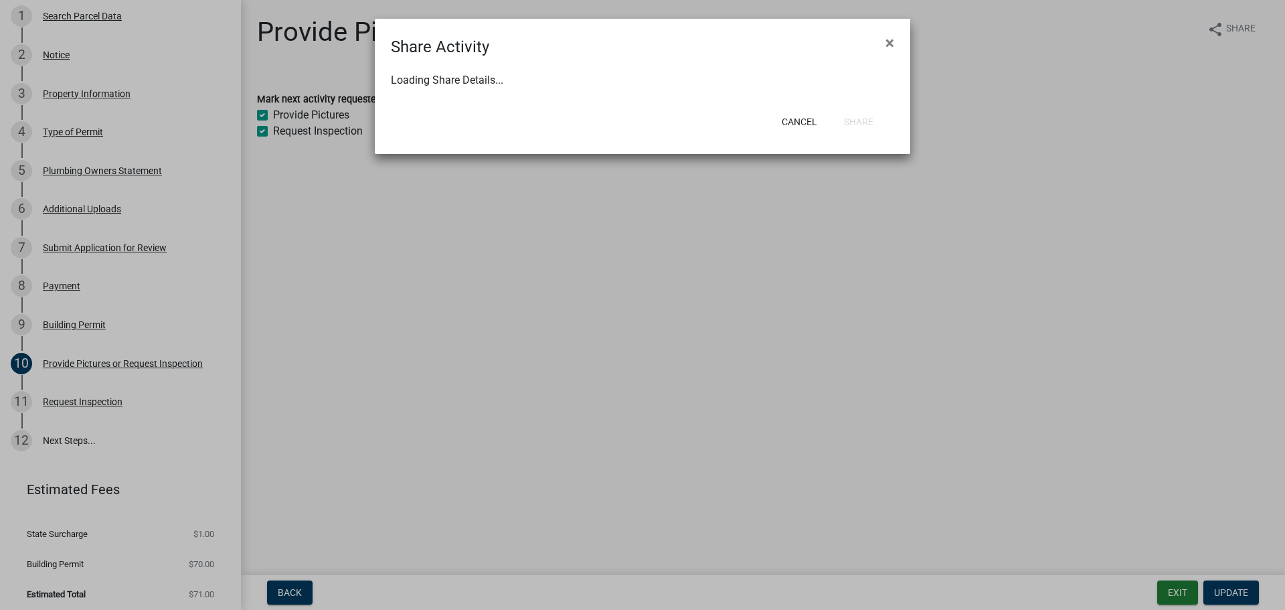
select select "0"
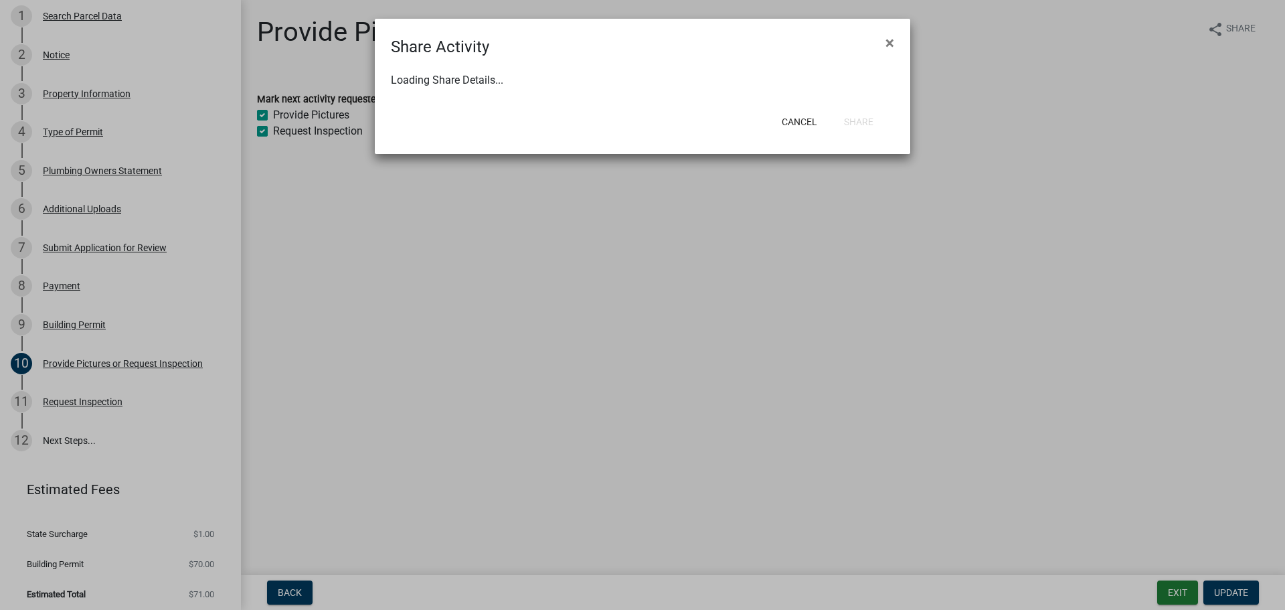
select select "0"
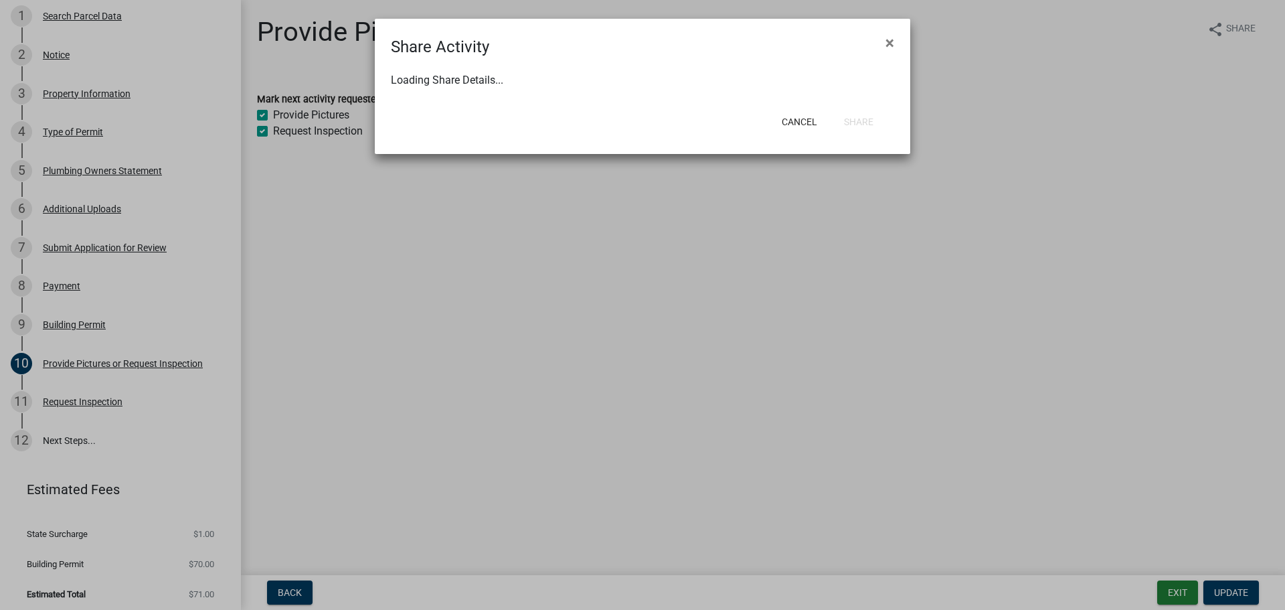
select select "0"
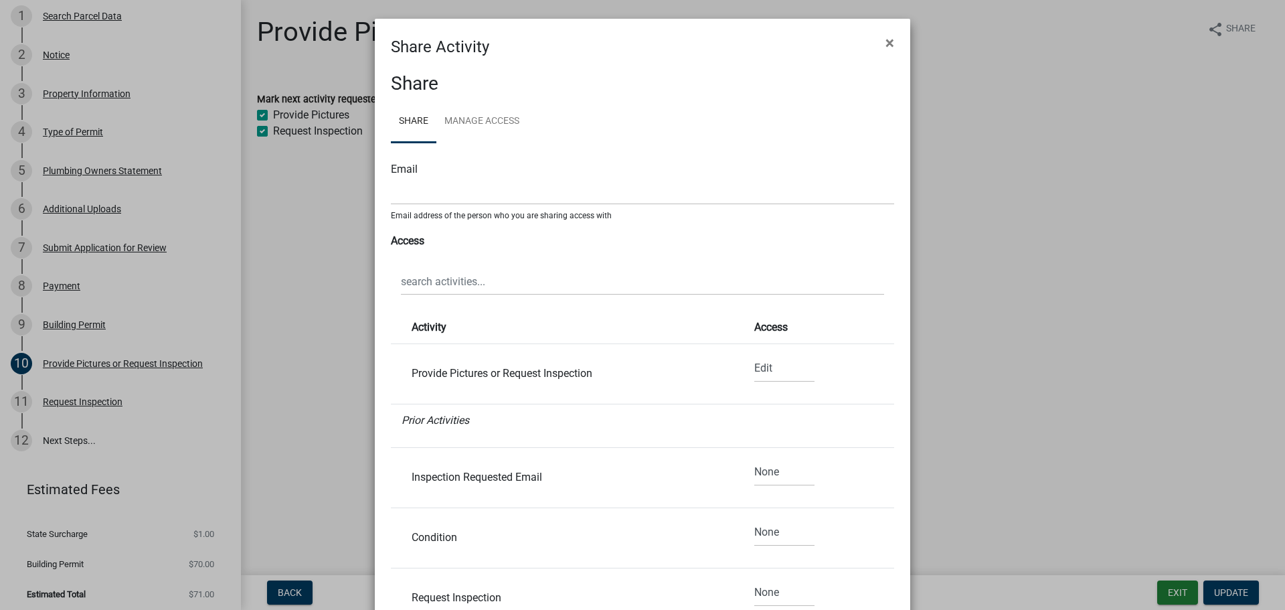
click at [402, 167] on div "Email" at bounding box center [642, 169] width 503 height 16
click at [402, 184] on input "text" at bounding box center [642, 190] width 503 height 27
type input "kerry.birch@co.isanti.mn.us"
click at [754, 369] on select "None Read Edit" at bounding box center [784, 368] width 60 height 27
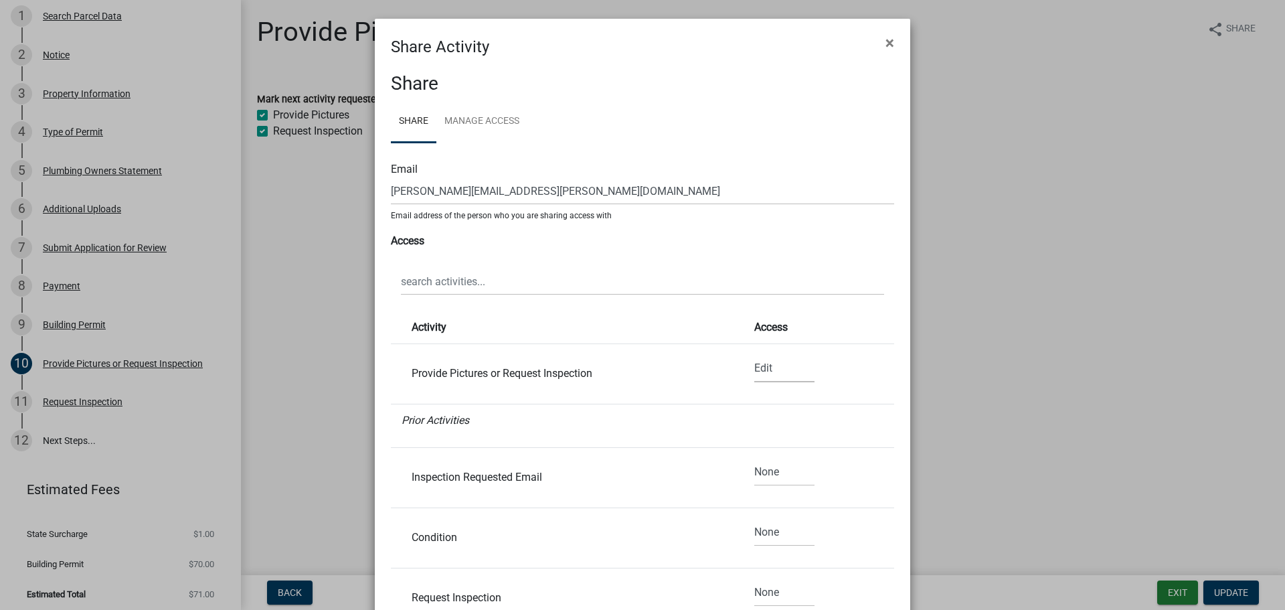
click at [522, 374] on div "Provide Pictures or Request Inspection" at bounding box center [562, 373] width 321 height 11
click at [610, 377] on div "Provide Pictures or Request Inspection" at bounding box center [562, 373] width 321 height 11
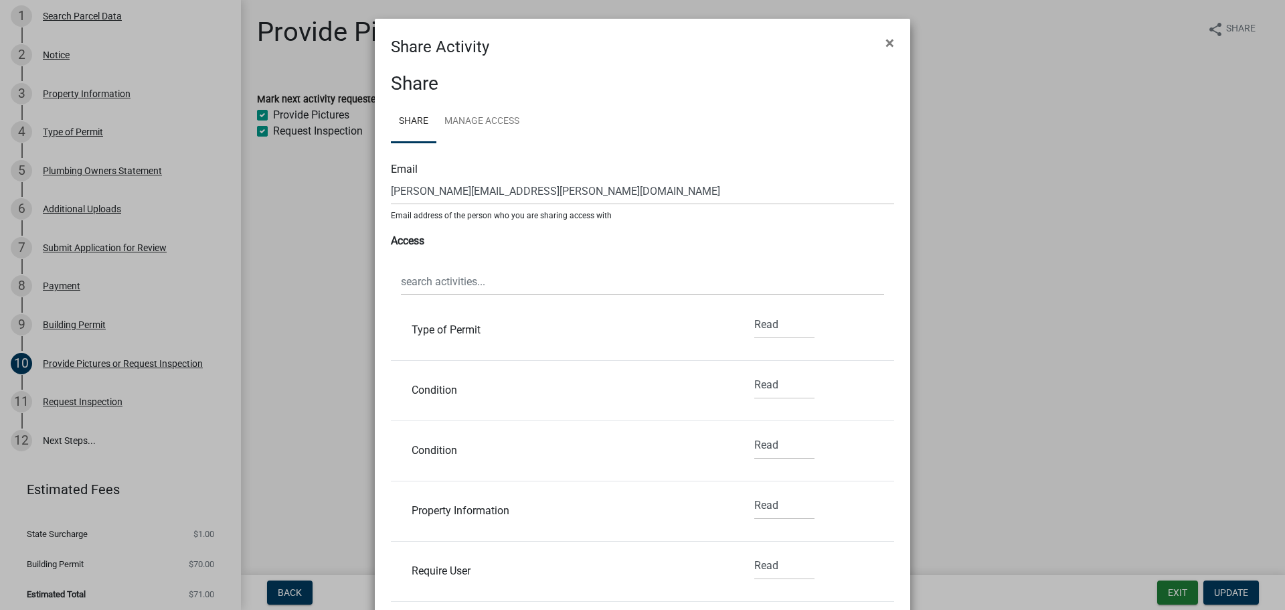
scroll to position [1486, 0]
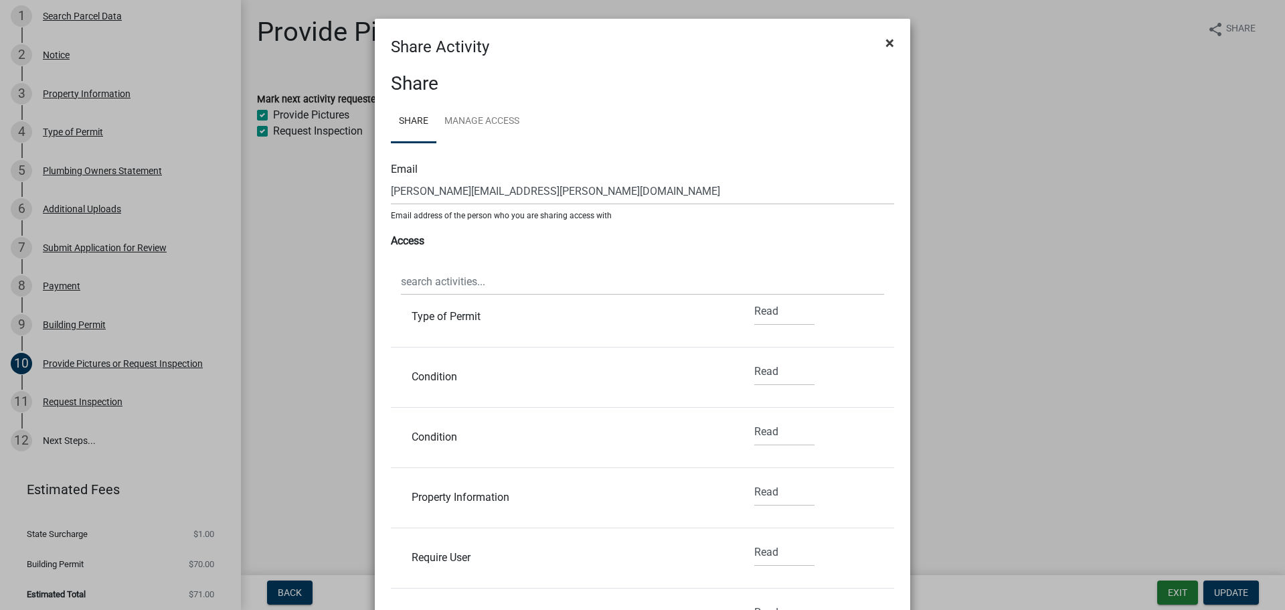
click at [887, 40] on span "×" at bounding box center [889, 42] width 9 height 19
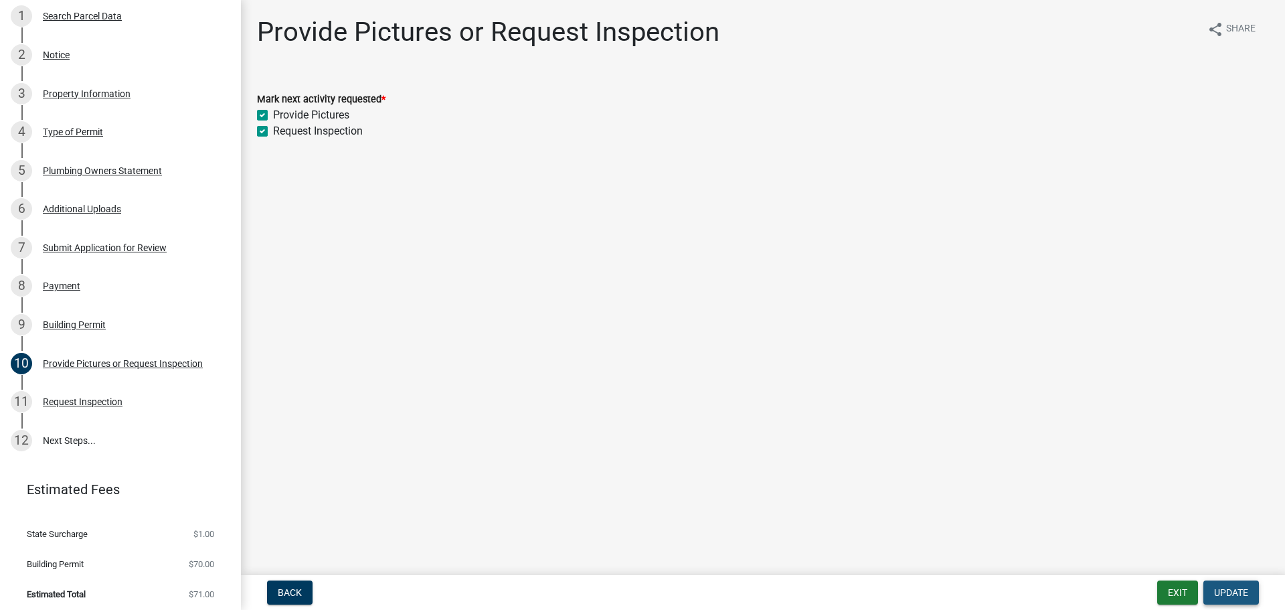
click at [1220, 589] on span "Update" at bounding box center [1231, 592] width 34 height 11
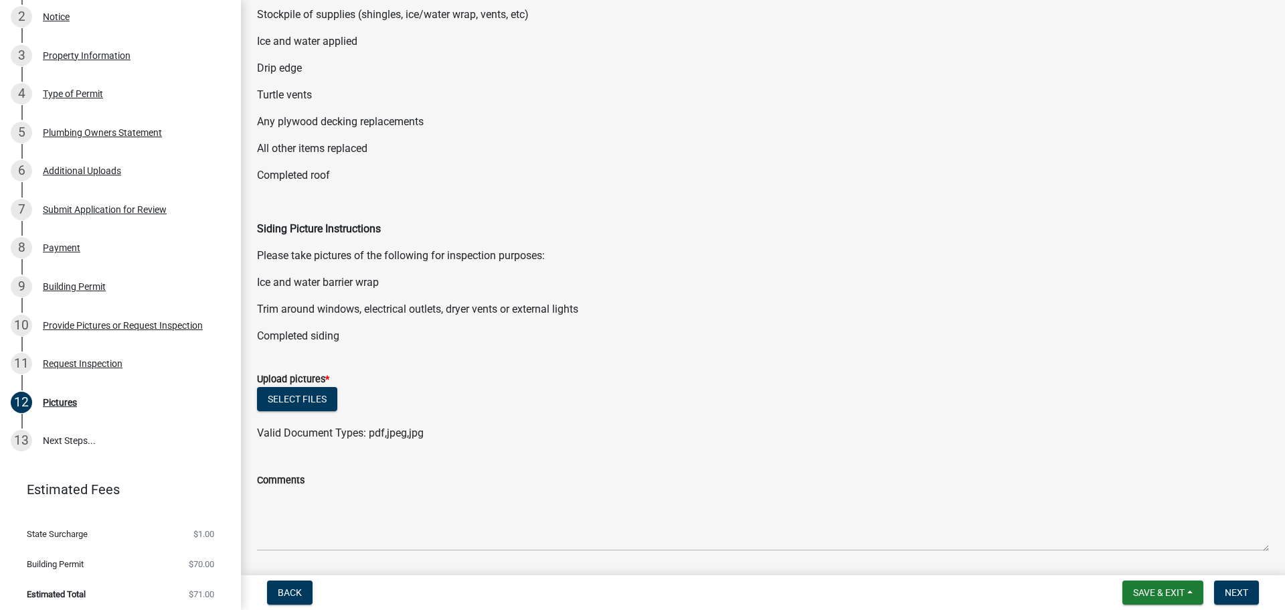
scroll to position [201, 0]
click at [319, 393] on button "Select files" at bounding box center [297, 397] width 80 height 24
click at [312, 395] on button "Select files" at bounding box center [297, 397] width 80 height 24
click at [295, 395] on button "Select files" at bounding box center [297, 397] width 80 height 24
click at [313, 399] on button "Select files" at bounding box center [297, 397] width 80 height 24
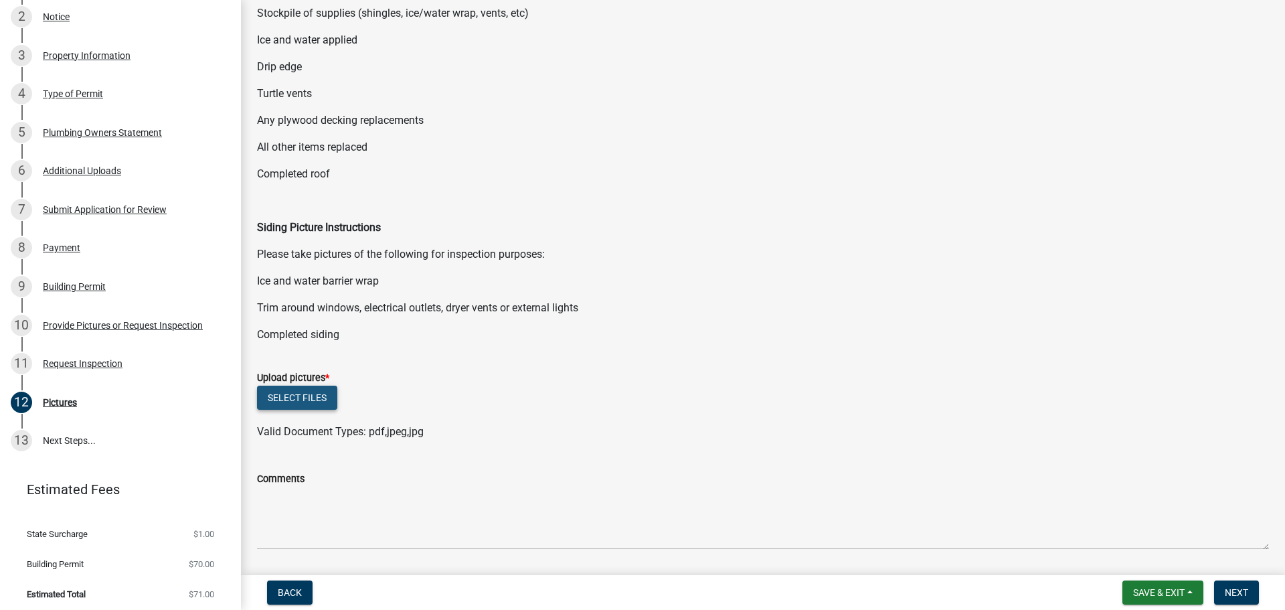
click at [315, 392] on button "Select files" at bounding box center [297, 397] width 80 height 24
click at [305, 397] on button "Select files" at bounding box center [297, 397] width 80 height 24
click at [321, 393] on button "Select files" at bounding box center [297, 397] width 80 height 24
click at [315, 395] on button "Select files" at bounding box center [297, 397] width 80 height 24
click at [321, 397] on button "Select files" at bounding box center [297, 397] width 80 height 24
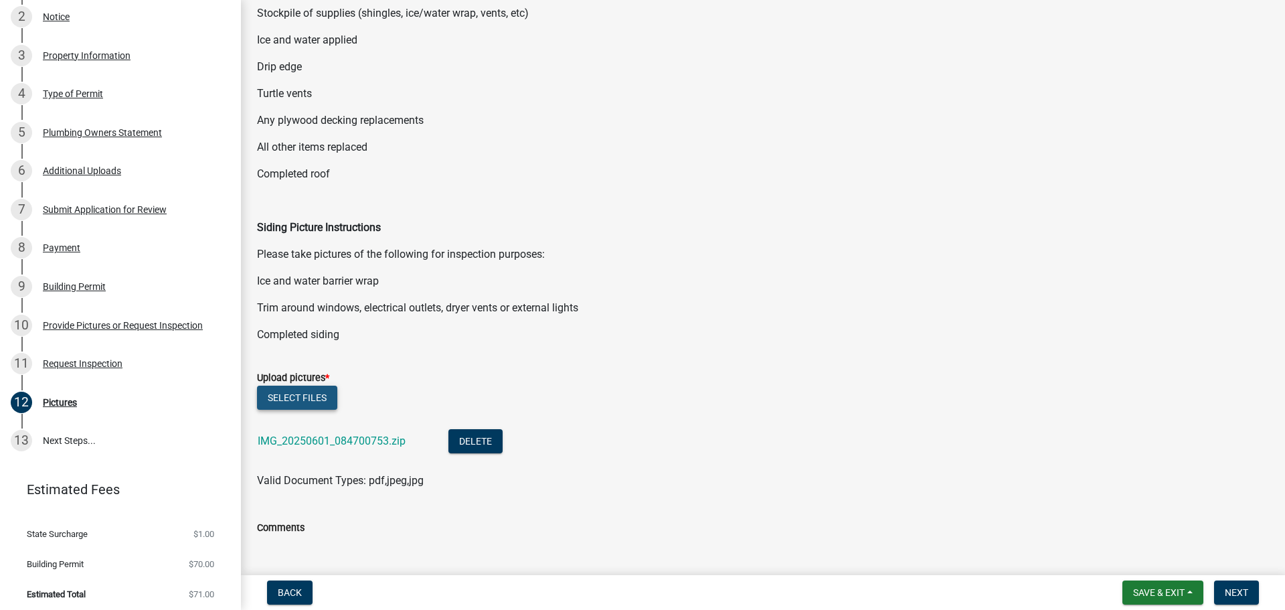
click at [280, 397] on button "Select files" at bounding box center [297, 397] width 80 height 24
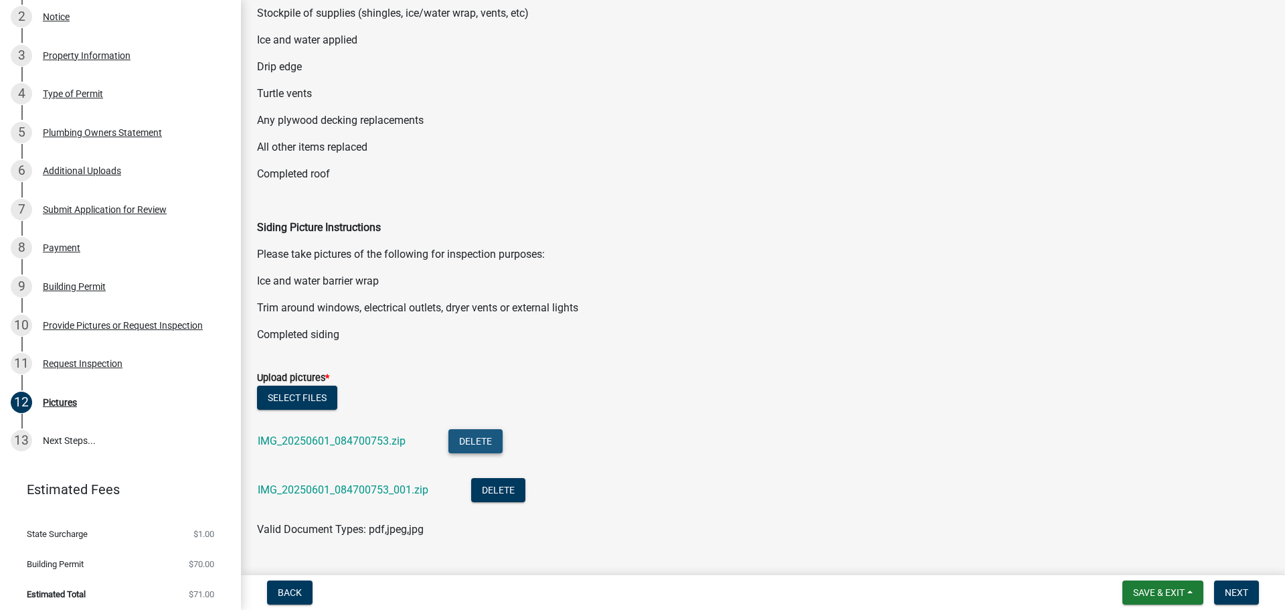
click at [487, 438] on button "Delete" at bounding box center [475, 441] width 54 height 24
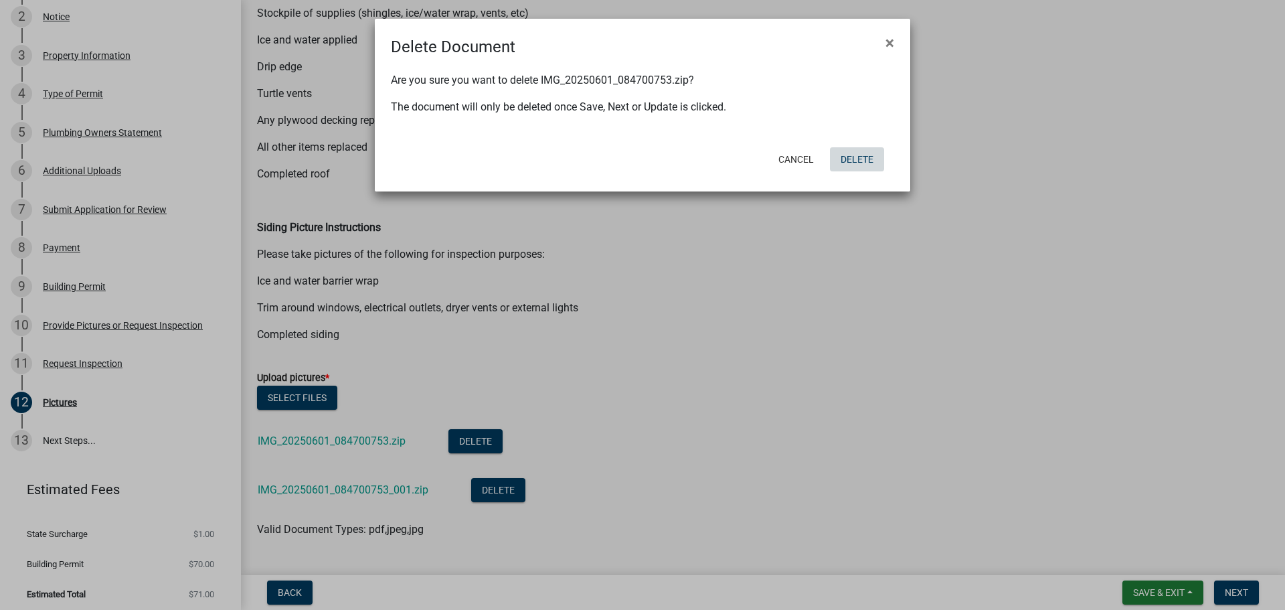
click at [854, 157] on button "Delete" at bounding box center [857, 159] width 54 height 24
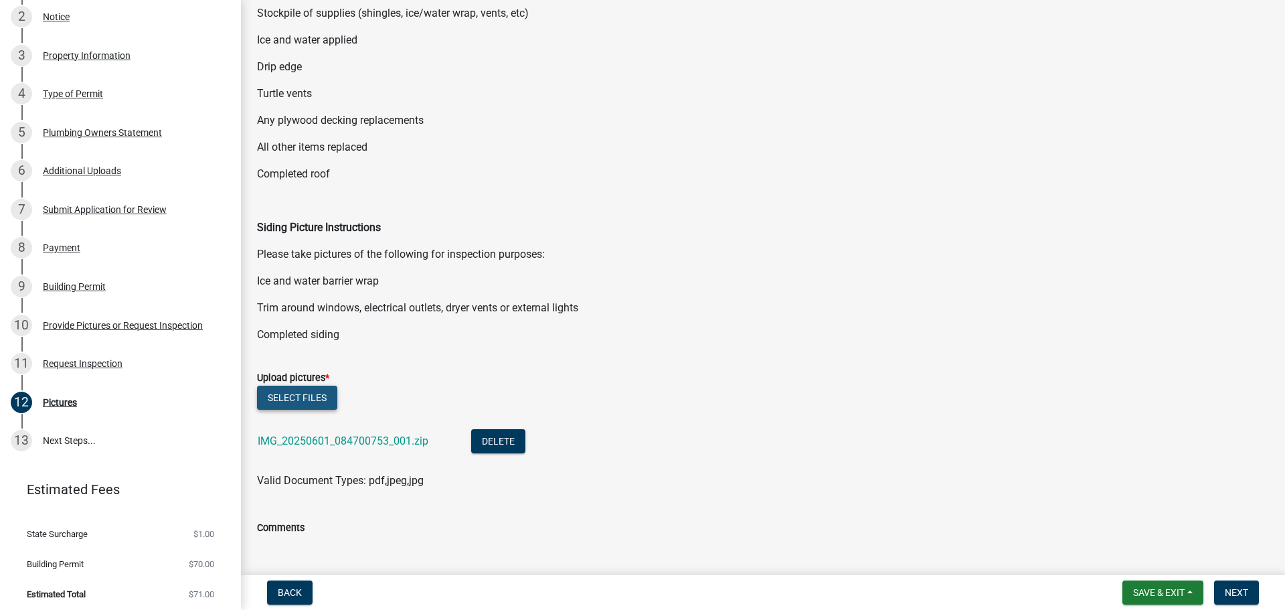
click at [286, 395] on button "Select files" at bounding box center [297, 397] width 80 height 24
click at [629, 491] on wm-data-entity-input "Upload pictures * Select files IMG_20250601_084700753_001.zip Delete Valid Docu…" at bounding box center [763, 426] width 1012 height 147
click at [762, 418] on li "IMG_20250601_084700753_001.zip Delete" at bounding box center [763, 442] width 1012 height 49
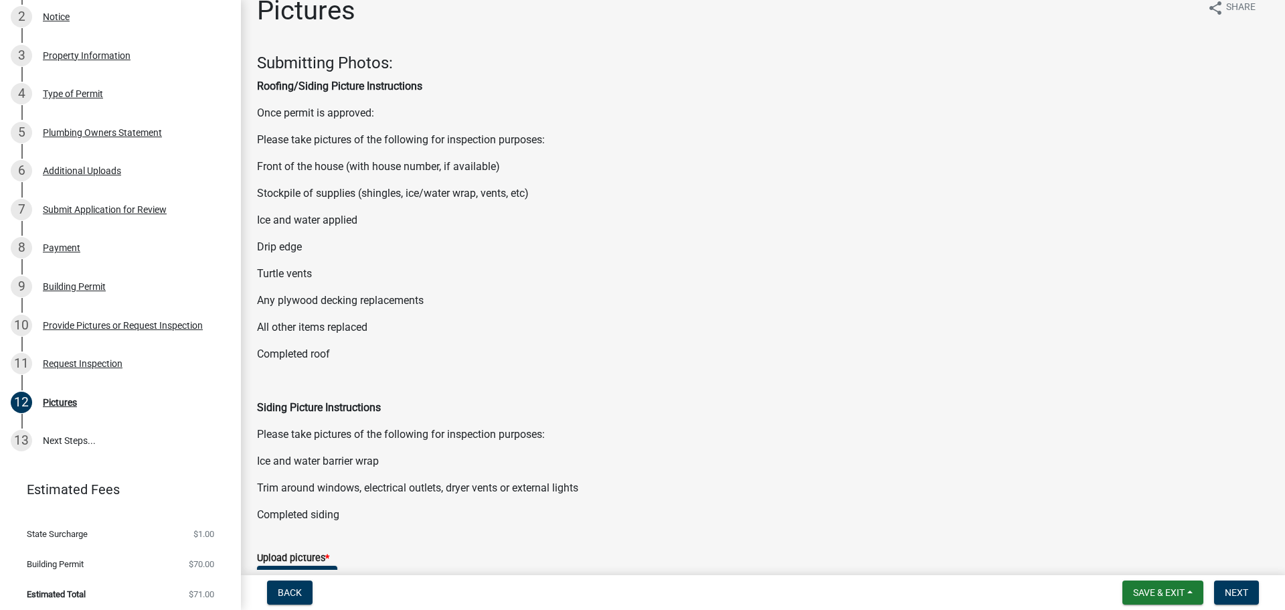
scroll to position [0, 0]
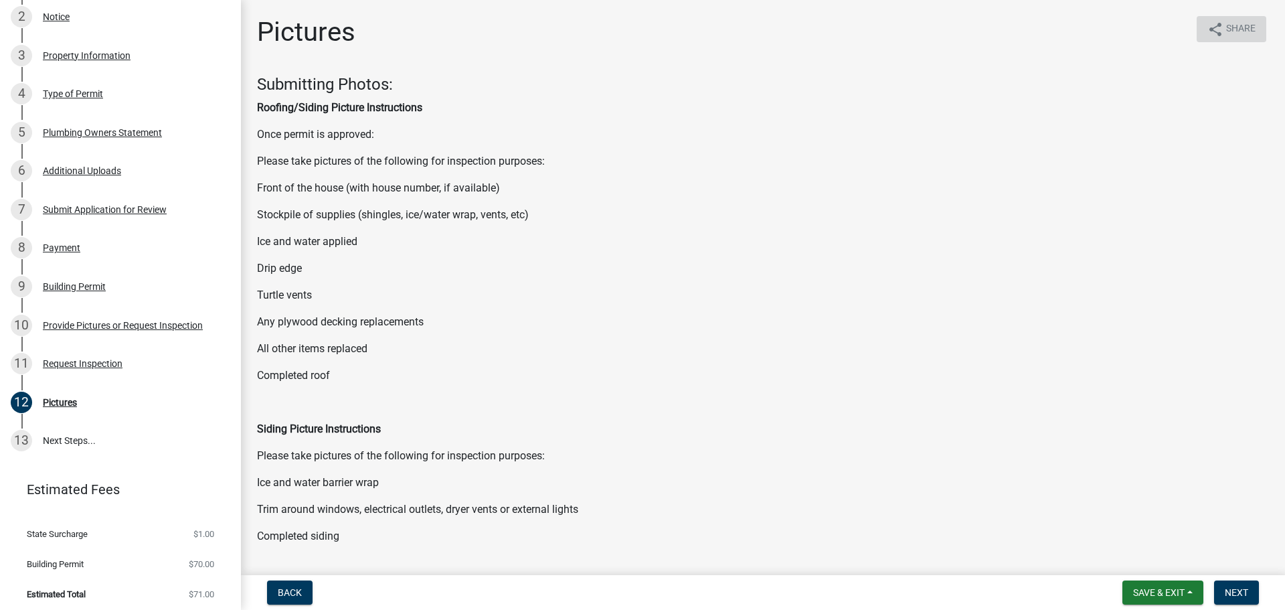
click at [1226, 23] on span "Share" at bounding box center [1240, 29] width 29 height 16
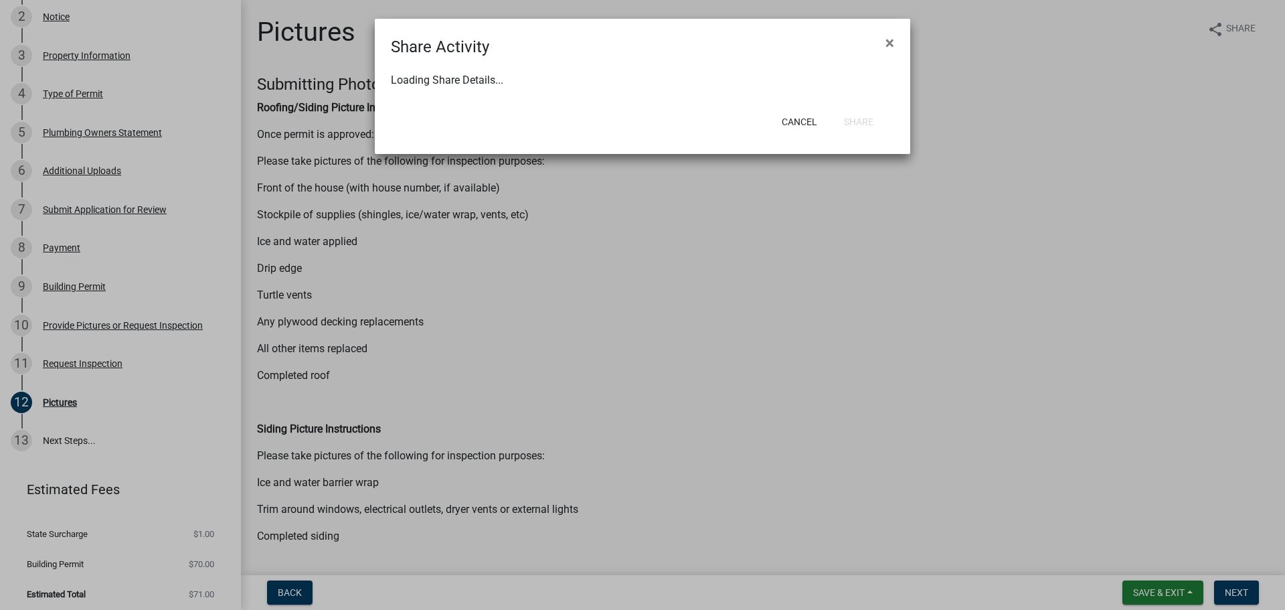
select select "1"
select select "0"
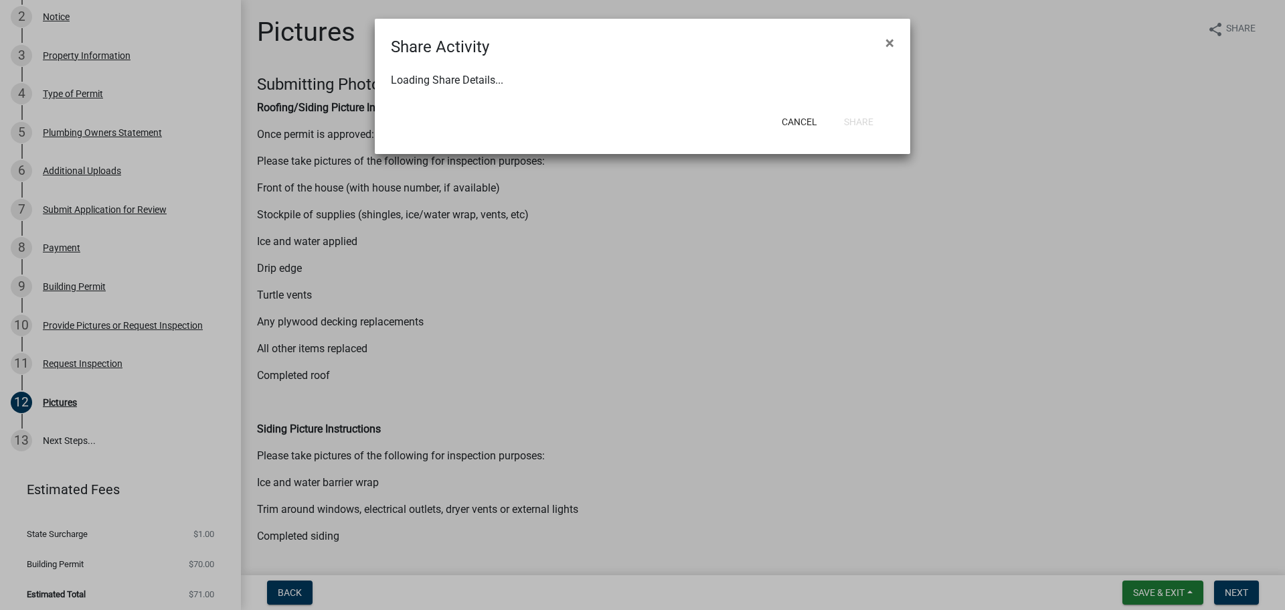
select select "0"
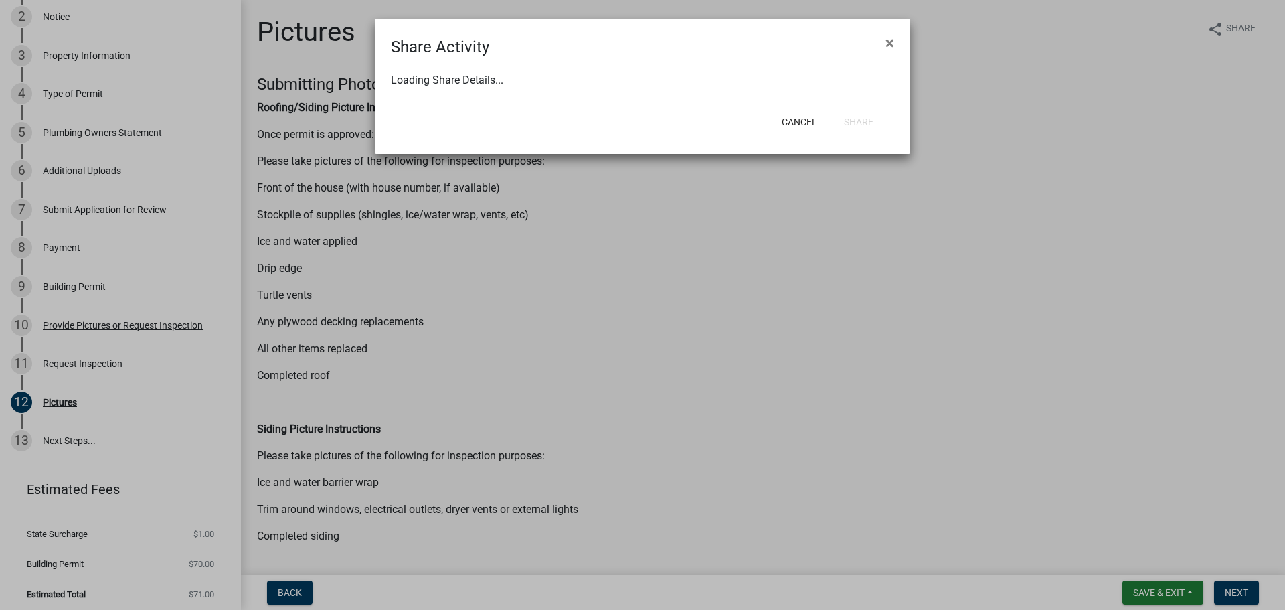
select select "0"
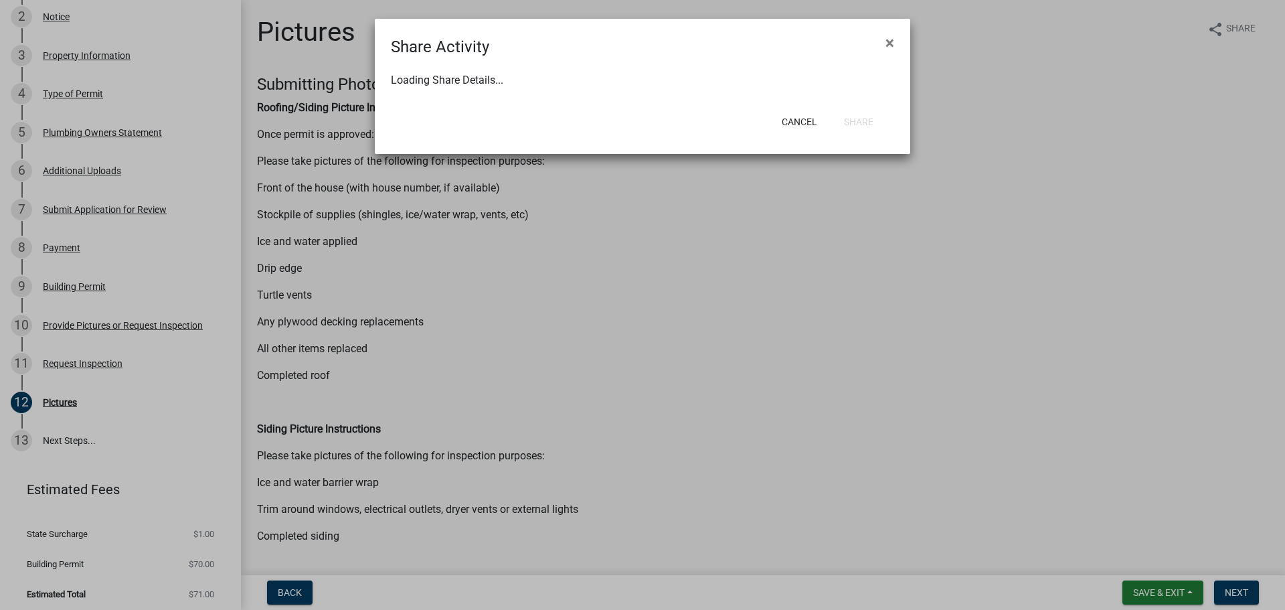
select select "0"
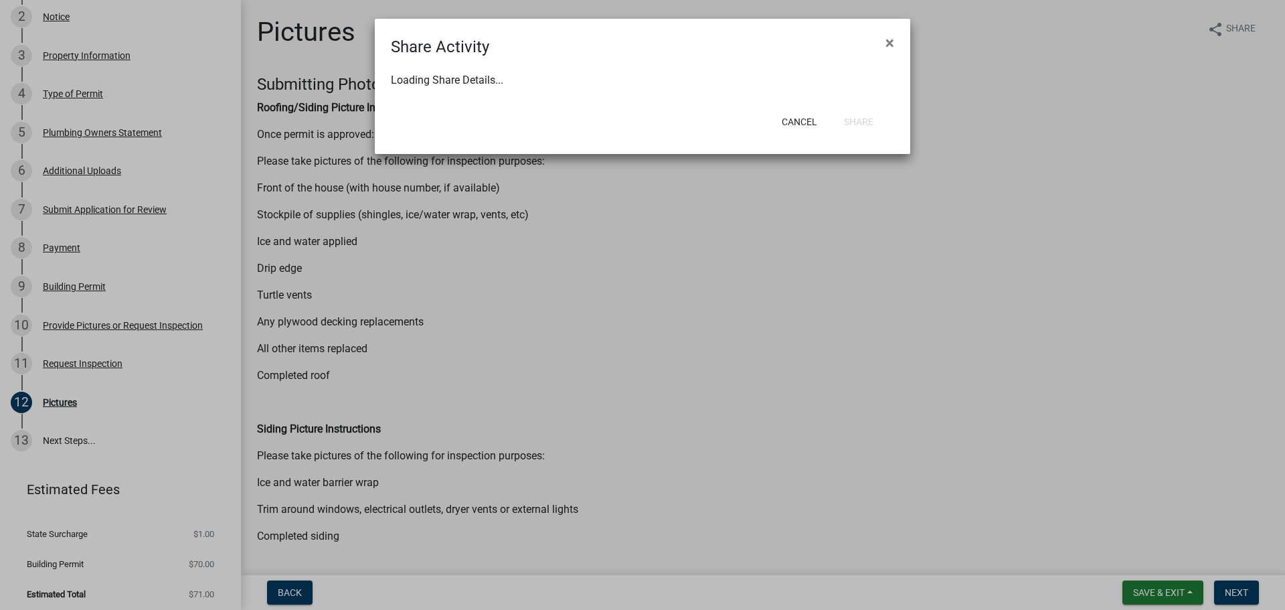
select select "0"
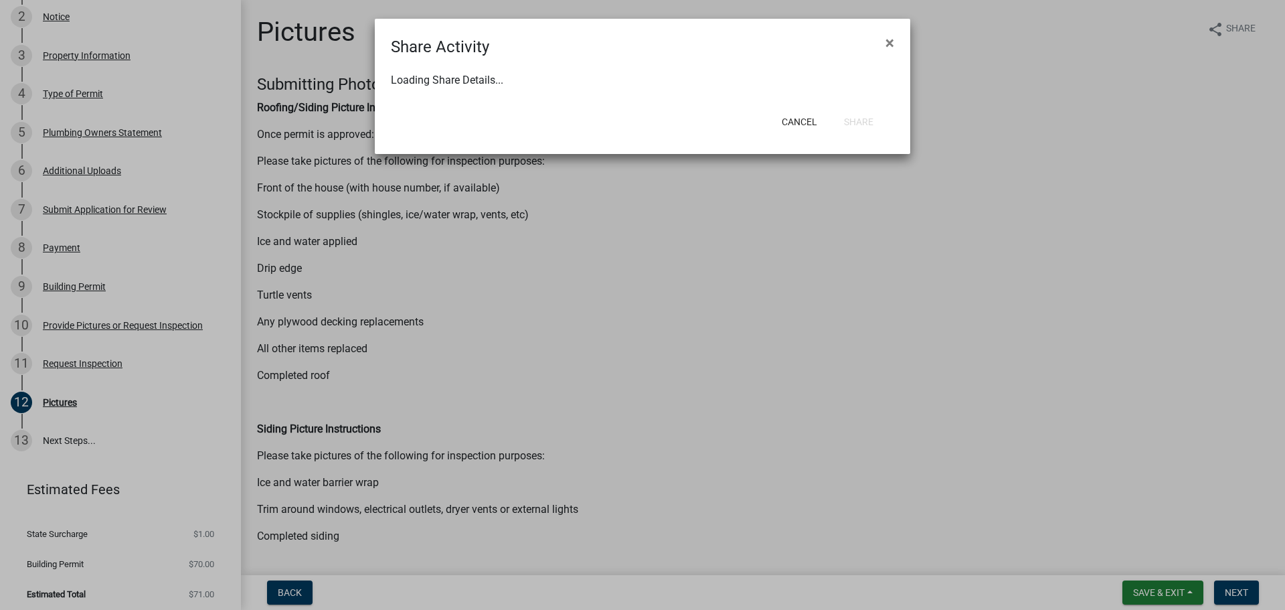
select select "0"
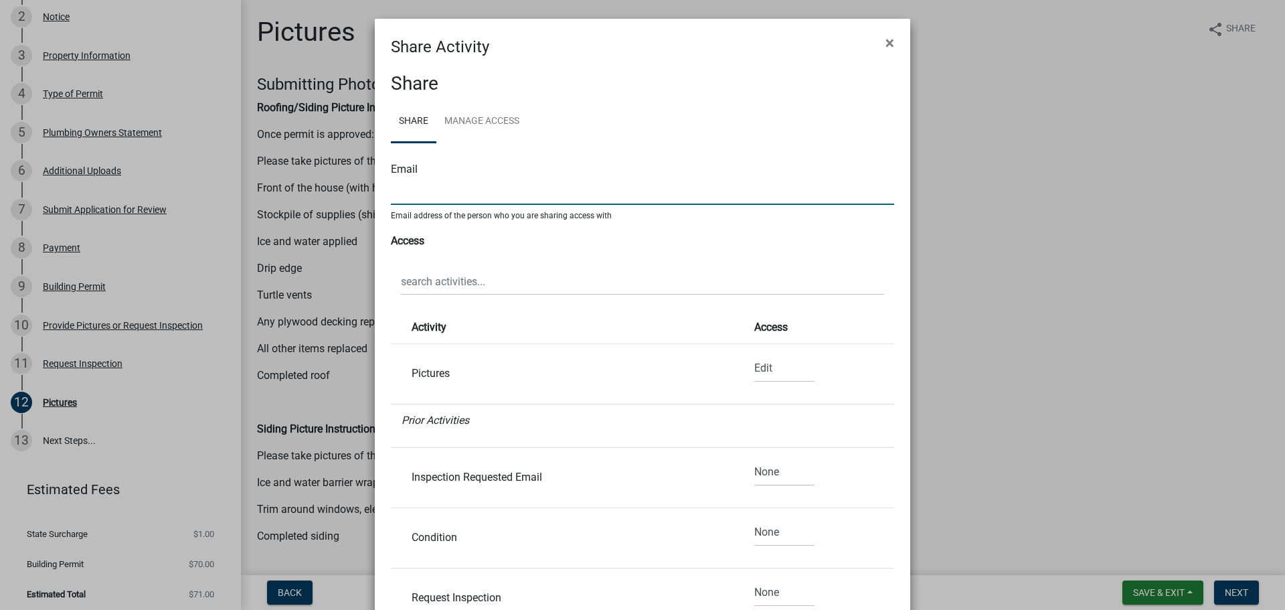
click at [411, 187] on input "text" at bounding box center [642, 190] width 503 height 27
type input "kerry.birch@co.isanti.mn.us"
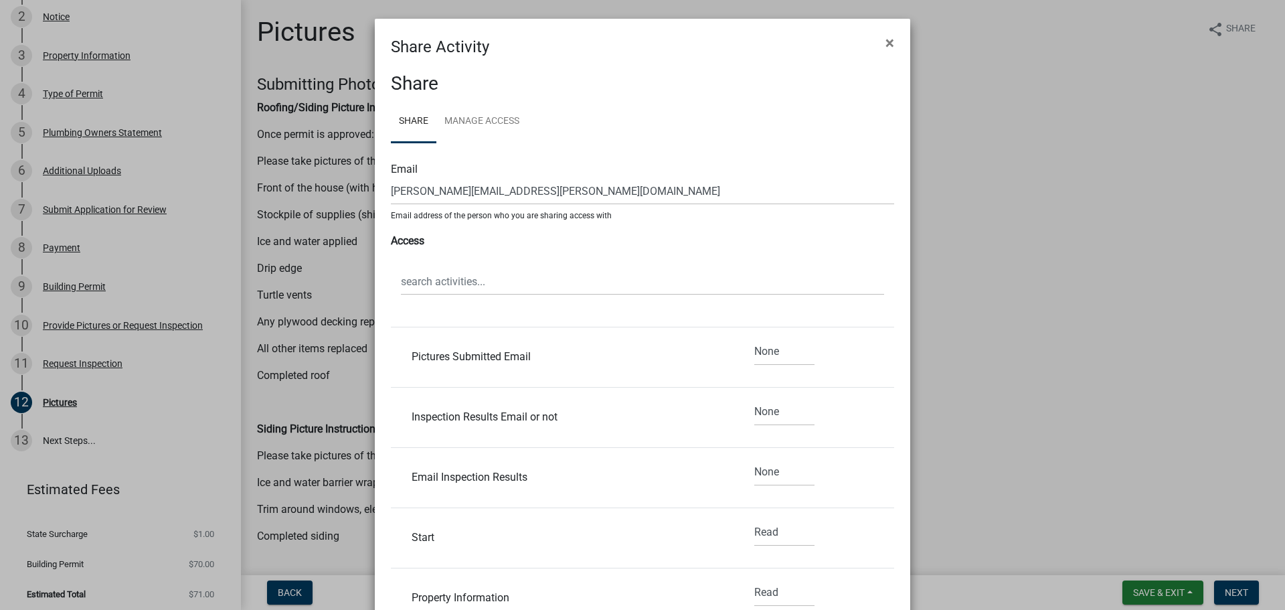
scroll to position [1936, 0]
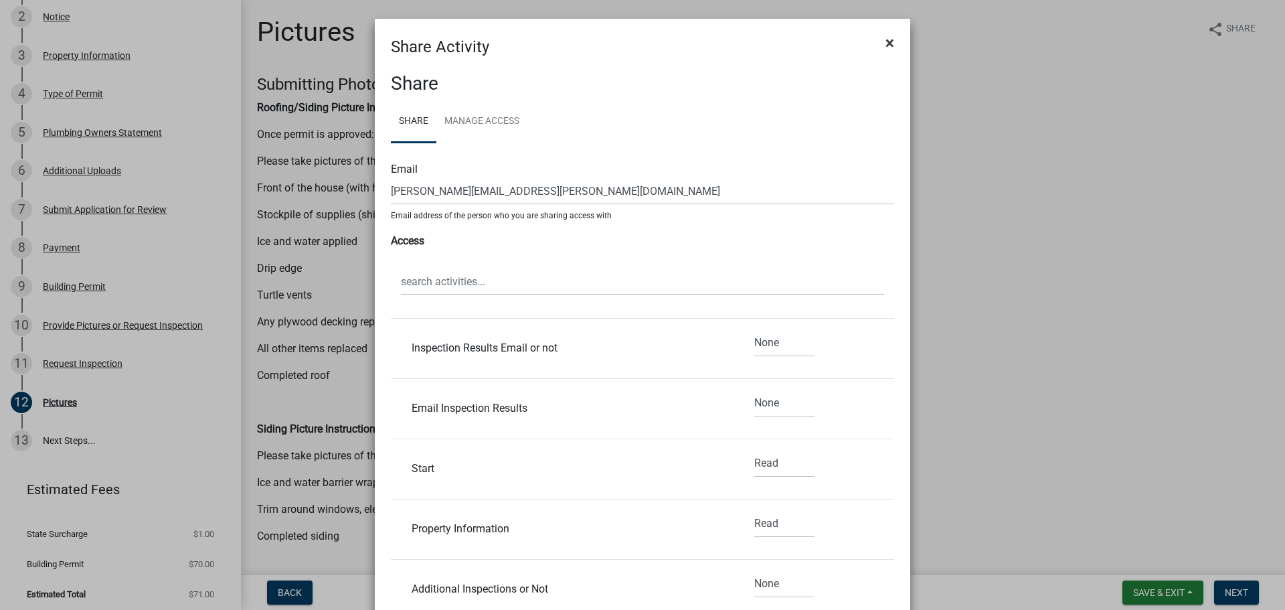
click at [891, 41] on button "×" at bounding box center [890, 42] width 30 height 37
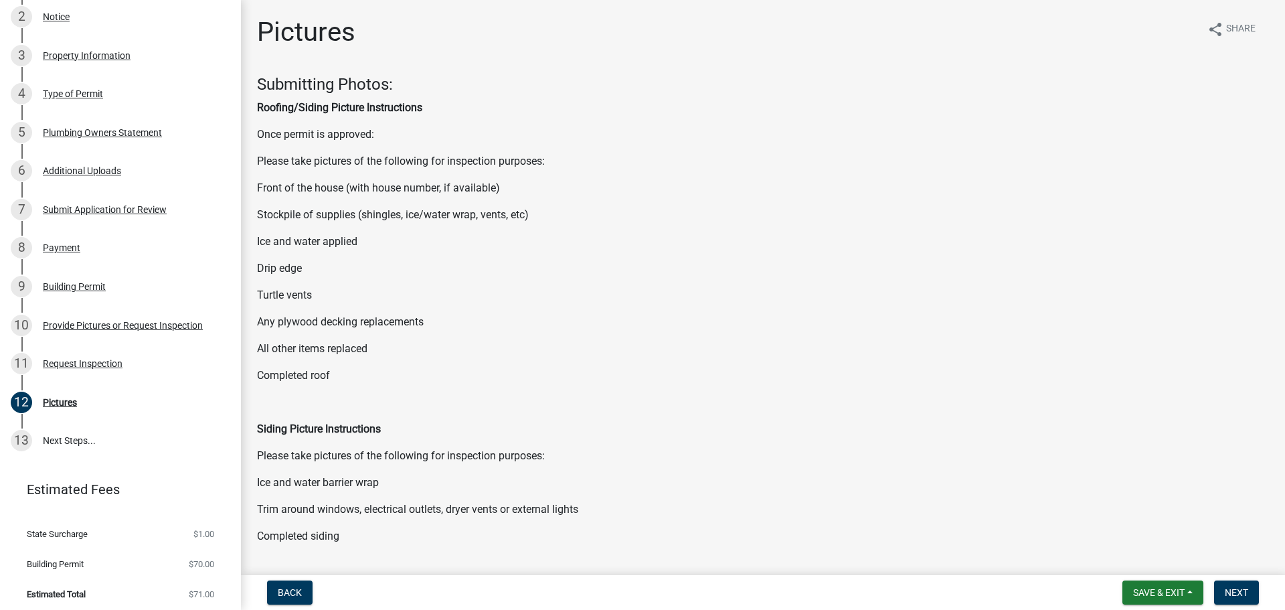
click at [1105, 207] on p "Stockpile of supplies (shingles, ice/water wrap, vents, etc)" at bounding box center [763, 215] width 1012 height 16
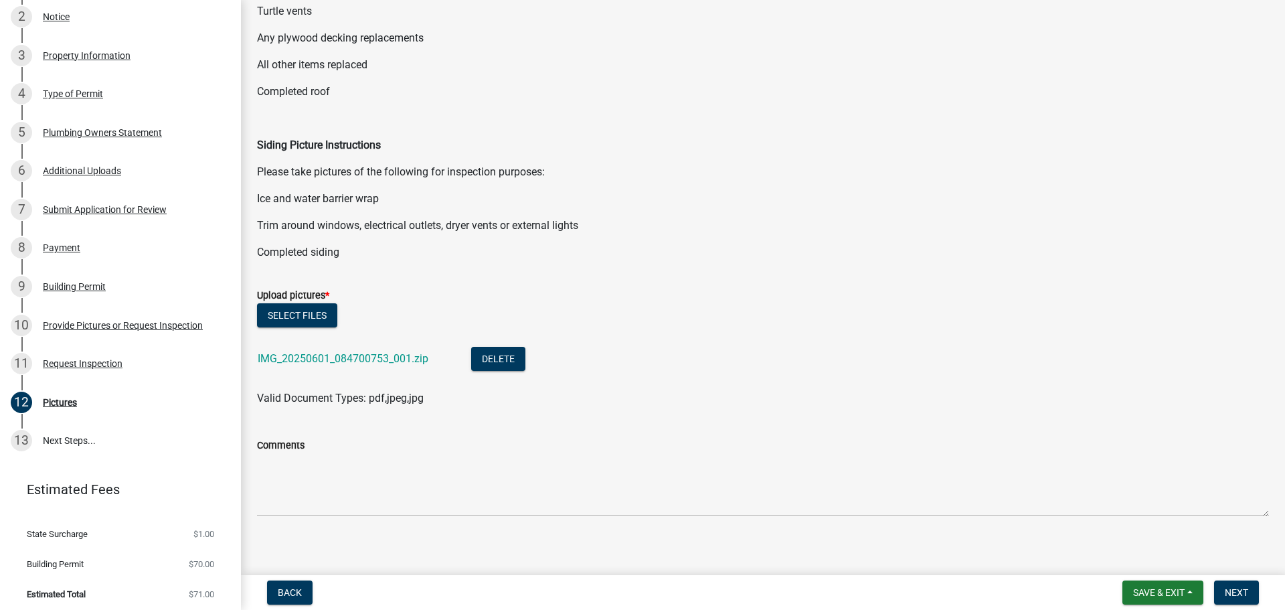
scroll to position [293, 0]
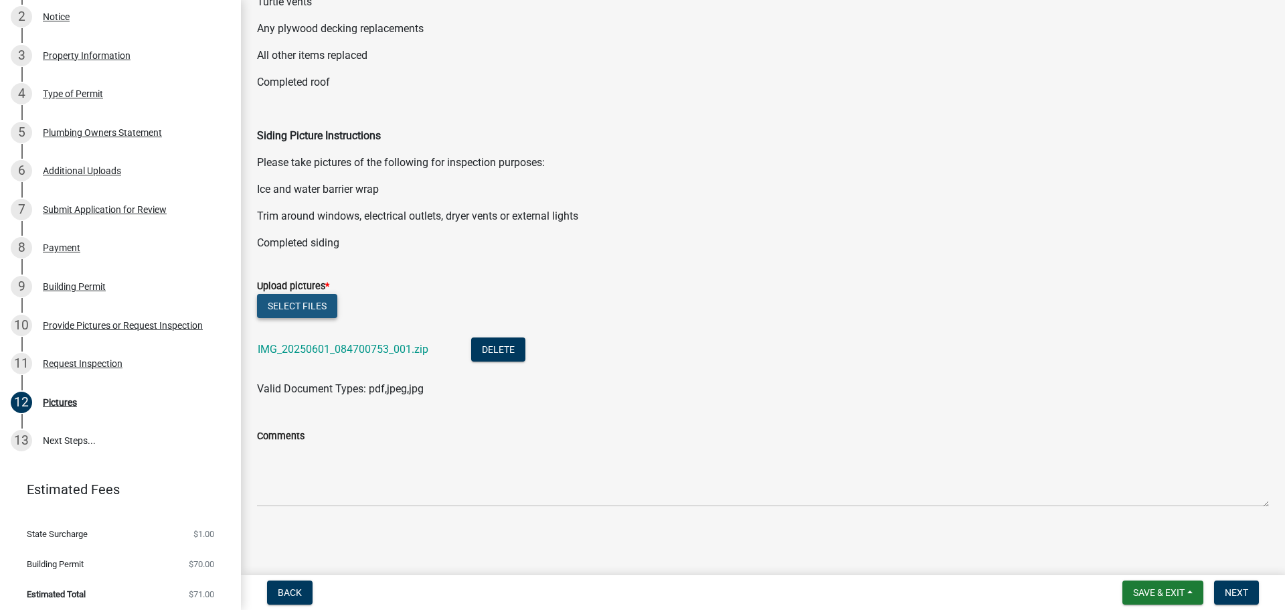
click at [323, 305] on button "Select files" at bounding box center [297, 306] width 80 height 24
click at [302, 302] on button "Select files" at bounding box center [297, 306] width 80 height 24
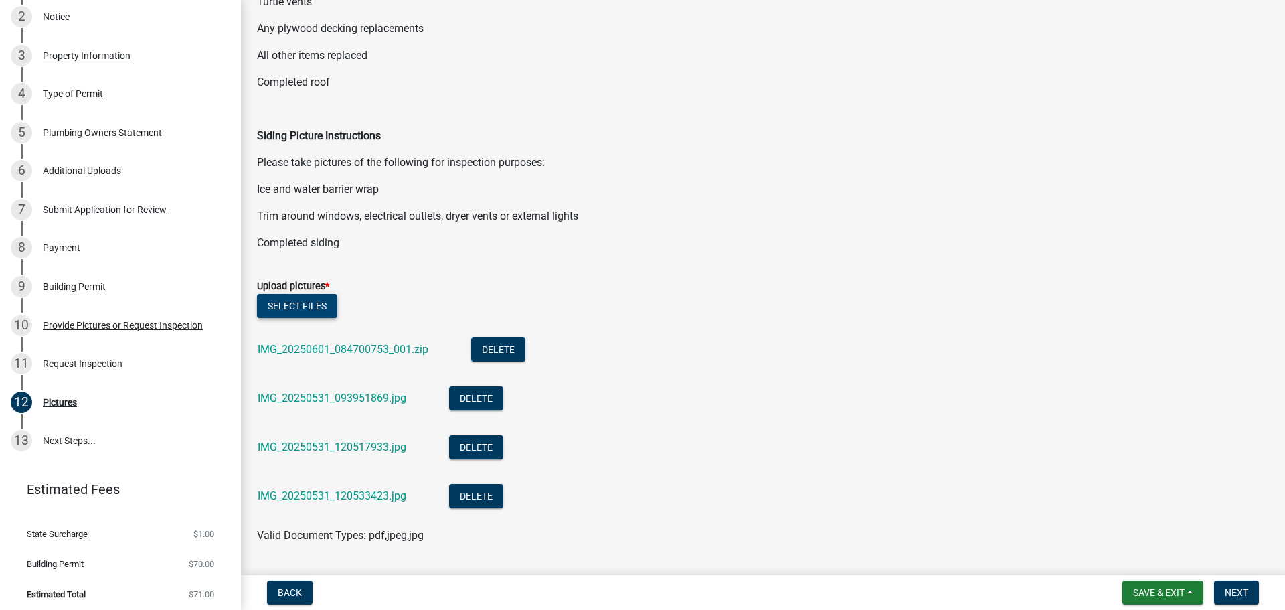
click at [293, 299] on button "Select files" at bounding box center [297, 306] width 80 height 24
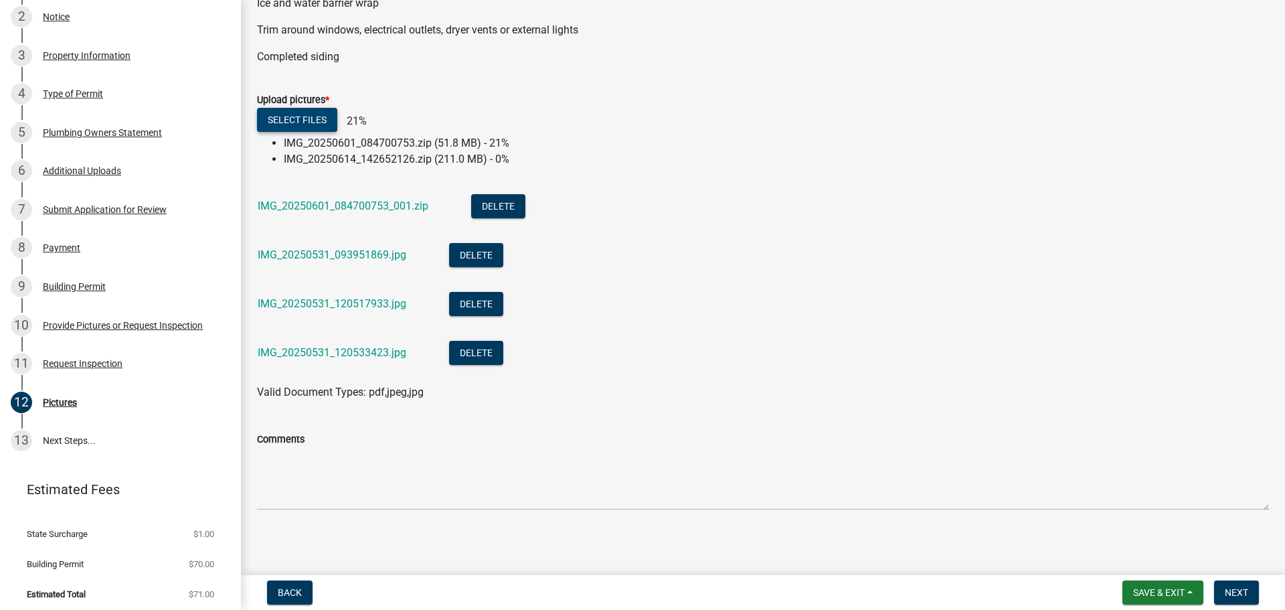
scroll to position [475, 0]
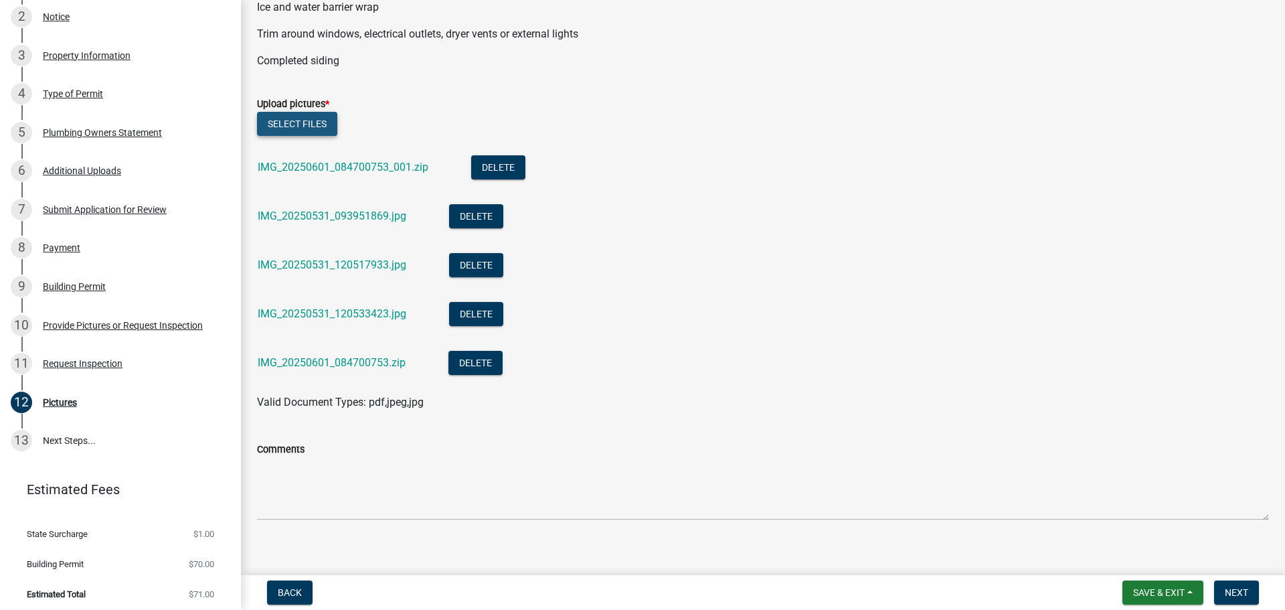
click at [295, 117] on button "Select files" at bounding box center [297, 124] width 80 height 24
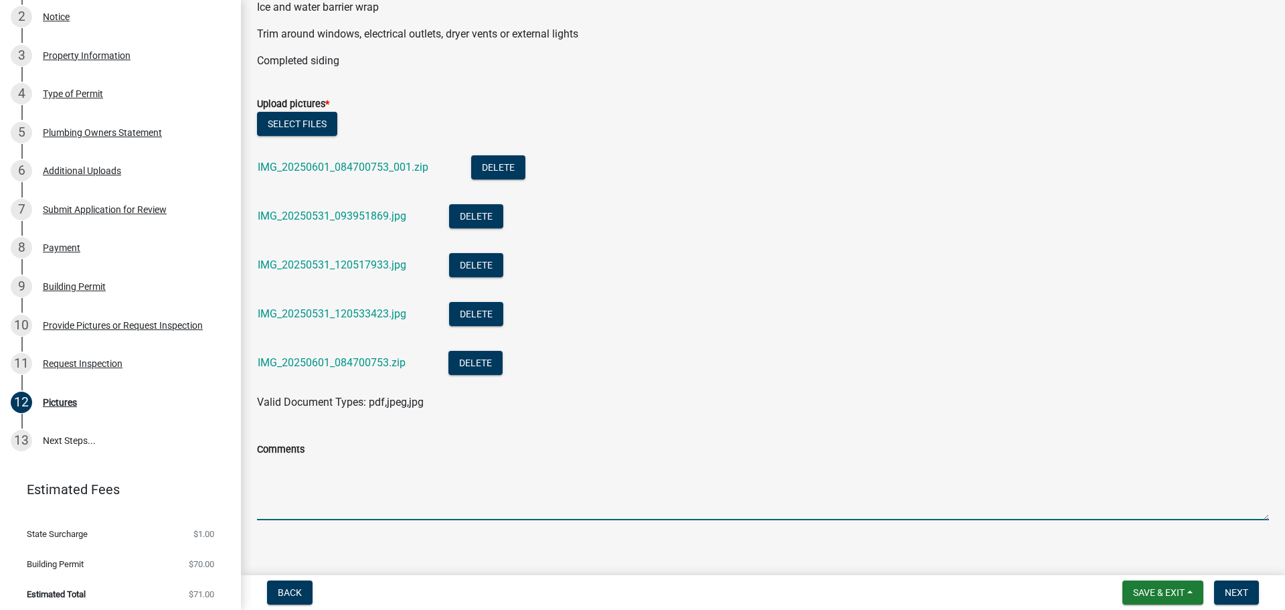
click at [270, 478] on textarea "Comments" at bounding box center [763, 488] width 1012 height 63
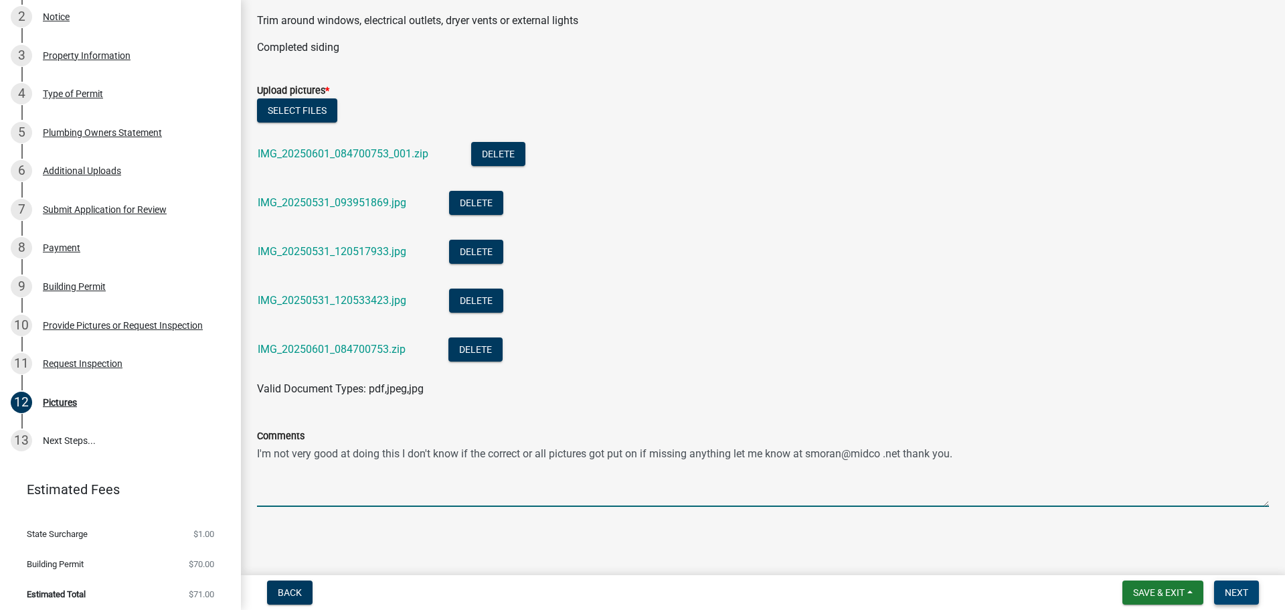
type textarea "I'm not very good at doing this I don't know if the correct or all pictures got…"
click at [1242, 588] on span "Next" at bounding box center [1236, 592] width 23 height 11
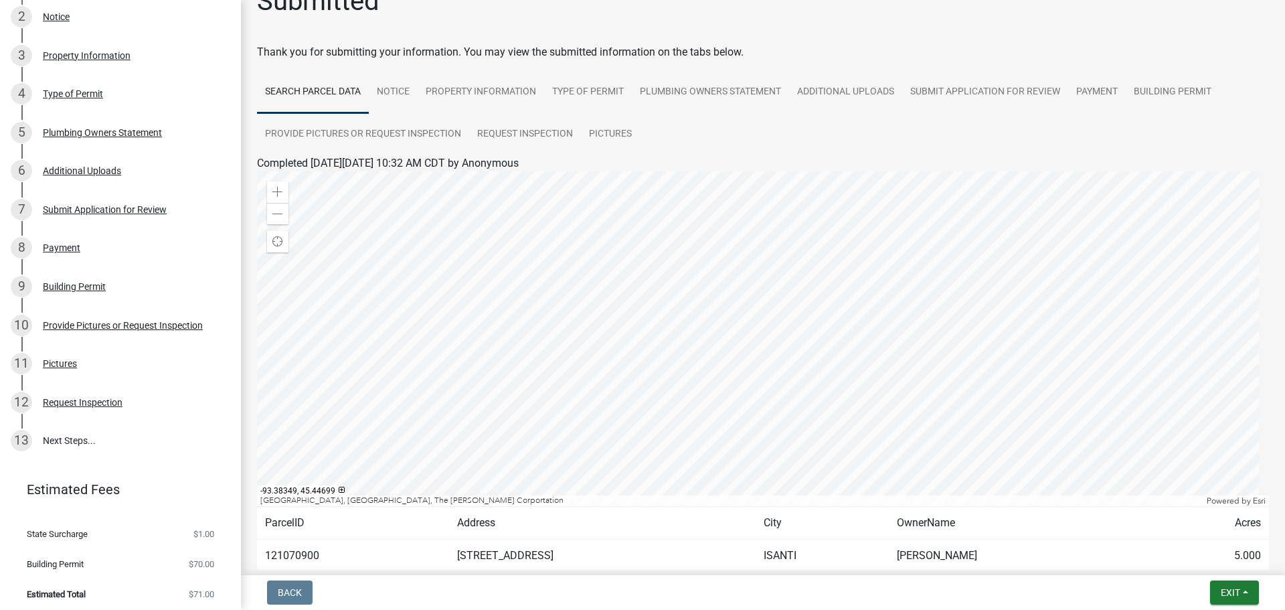
scroll to position [112, 0]
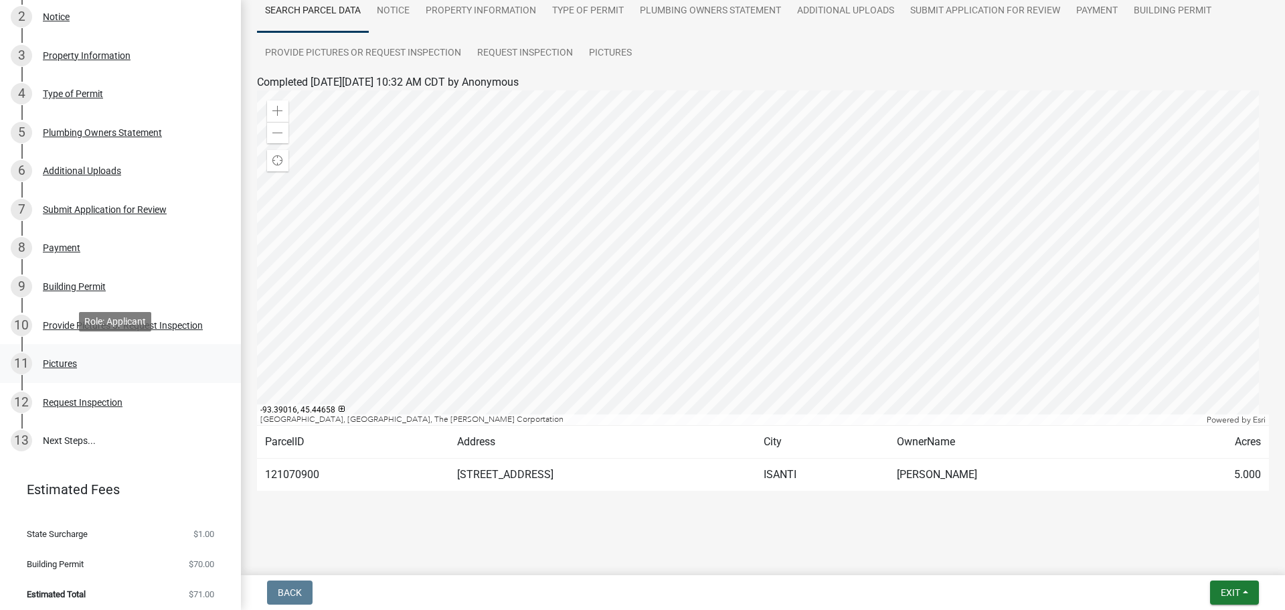
click at [66, 359] on div "Pictures" at bounding box center [60, 363] width 34 height 9
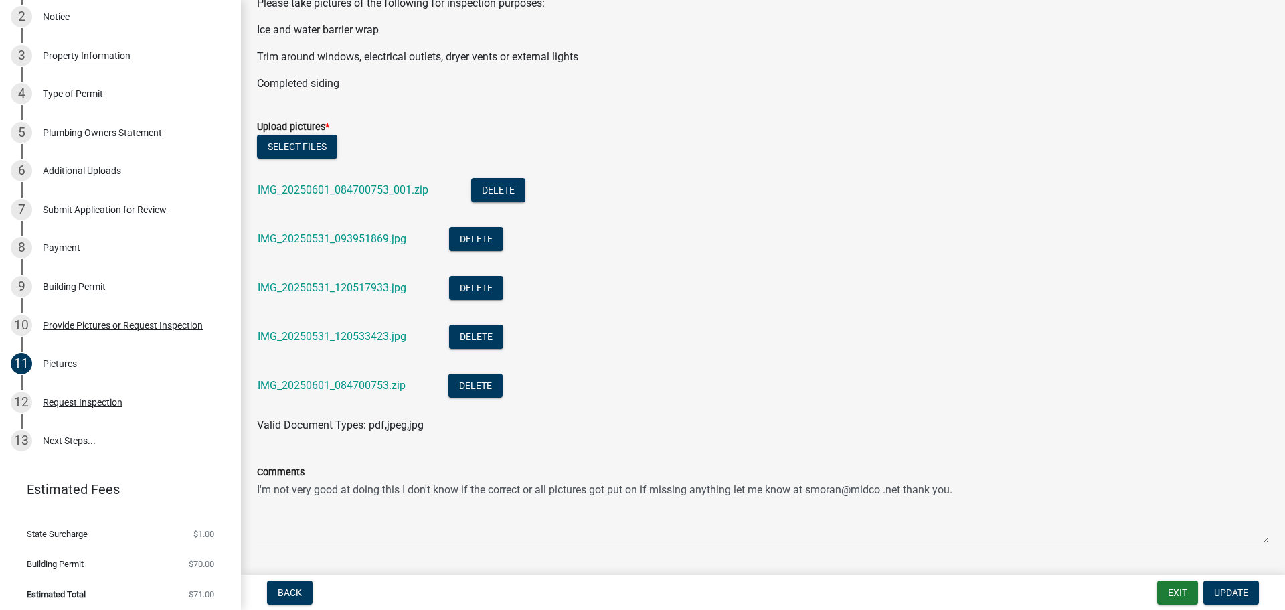
scroll to position [488, 0]
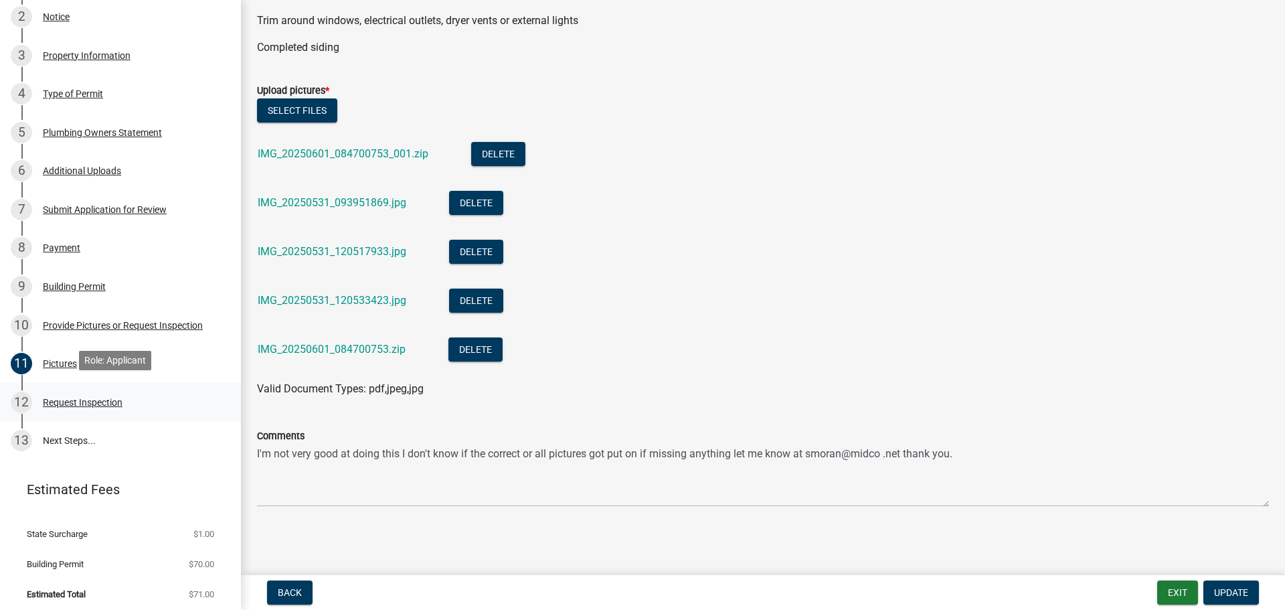
click at [100, 397] on div "Request Inspection" at bounding box center [83, 401] width 80 height 9
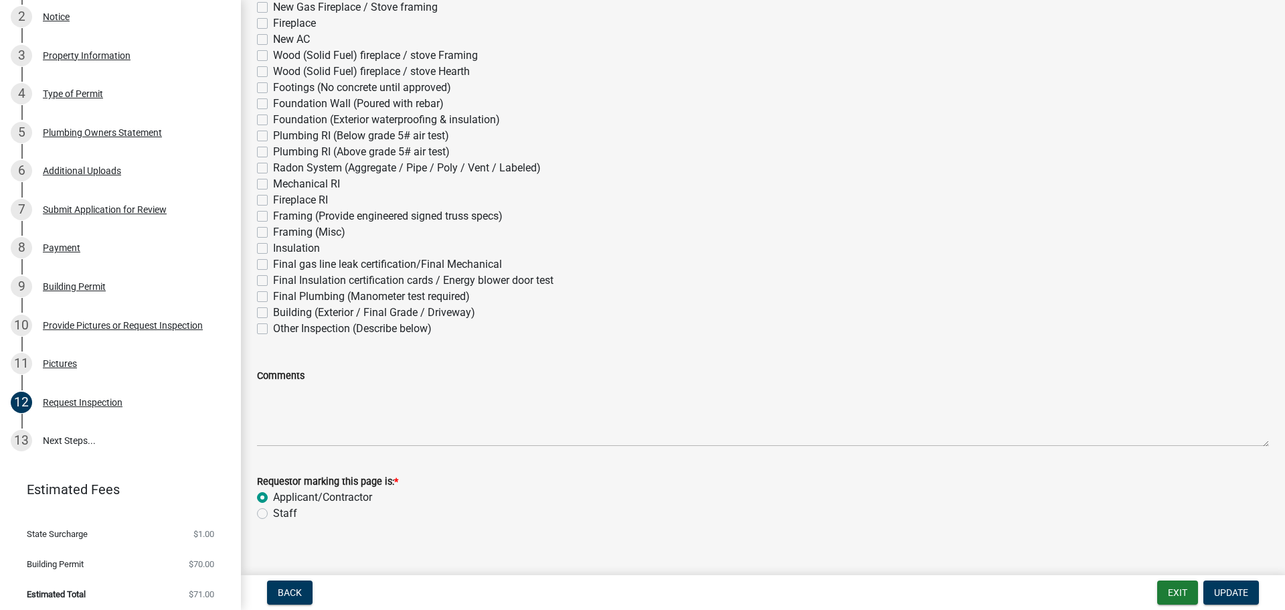
scroll to position [193, 0]
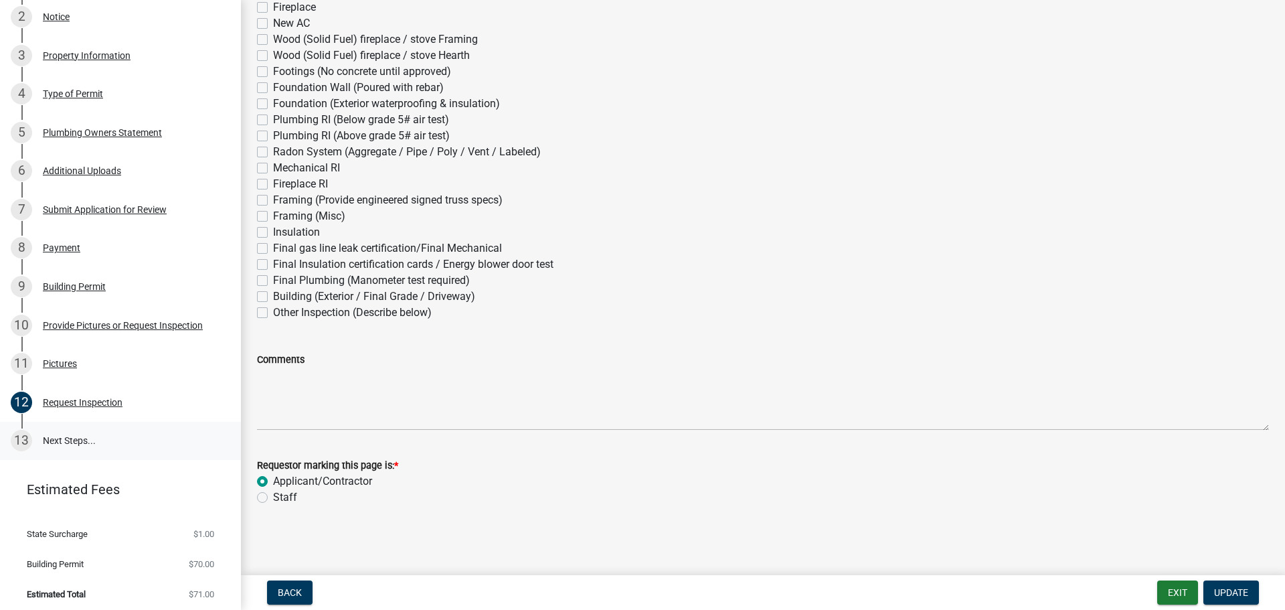
click at [75, 430] on link "13 Next Steps..." at bounding box center [120, 441] width 241 height 39
click at [1242, 592] on span "Update" at bounding box center [1231, 592] width 34 height 11
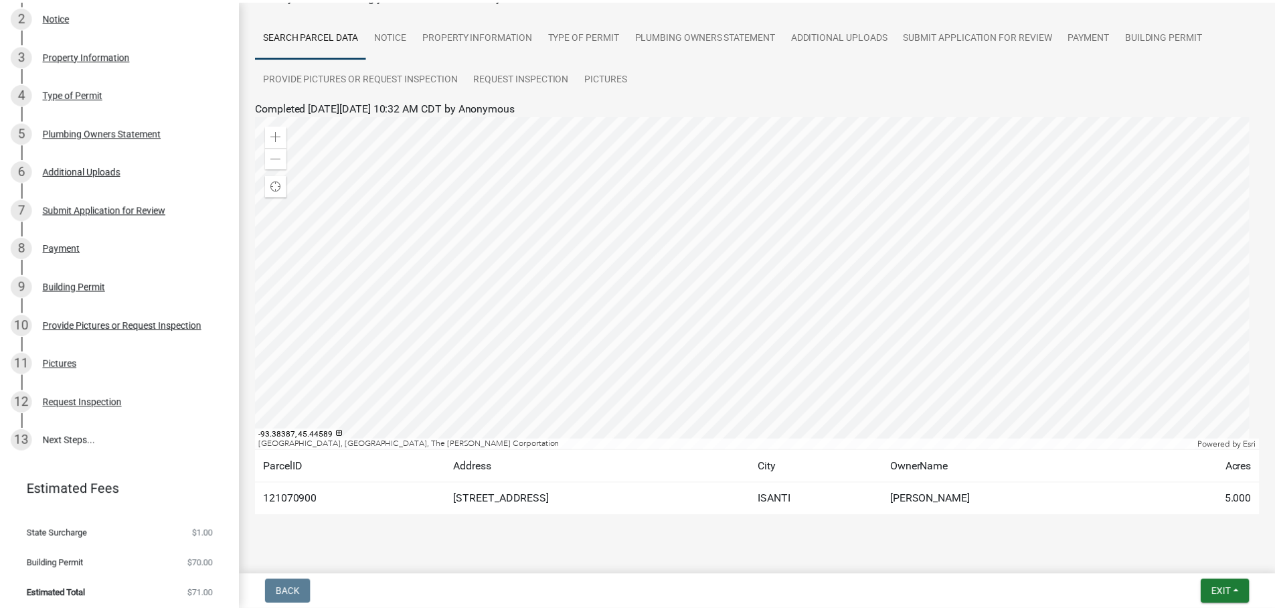
scroll to position [112, 0]
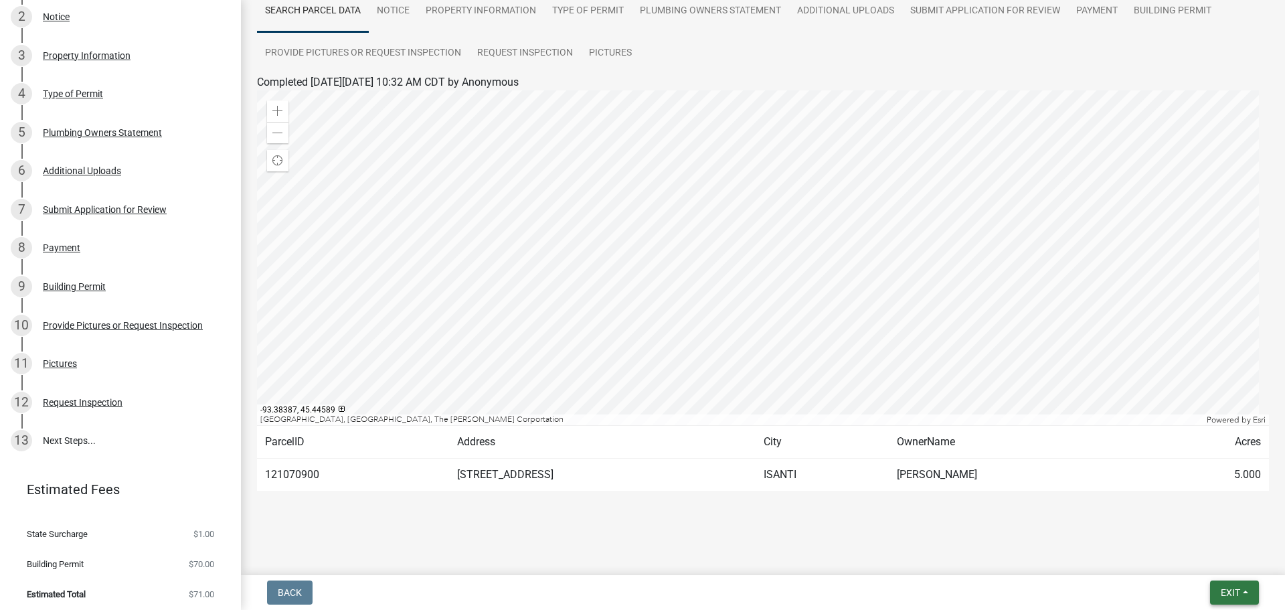
click at [1232, 588] on span "Exit" at bounding box center [1230, 592] width 19 height 11
click at [1193, 555] on button "Save & Exit" at bounding box center [1205, 557] width 107 height 32
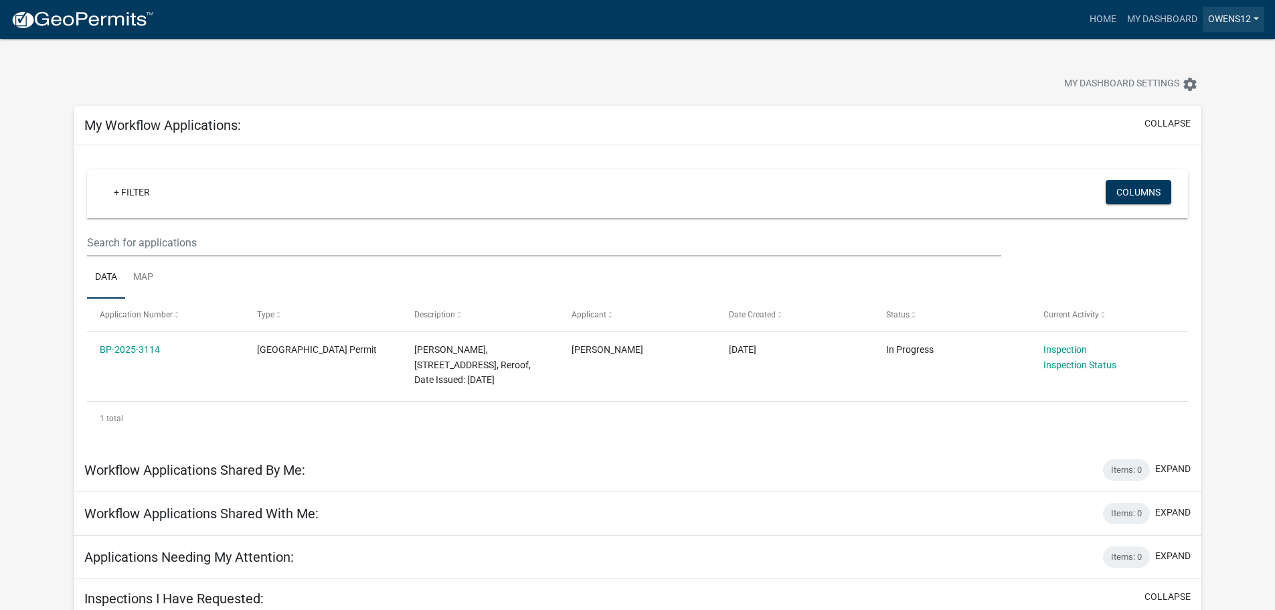
click at [1256, 15] on link "owens12" at bounding box center [1233, 19] width 62 height 25
click at [1186, 98] on link "Logout" at bounding box center [1210, 98] width 107 height 32
